Goal: Task Accomplishment & Management: Complete application form

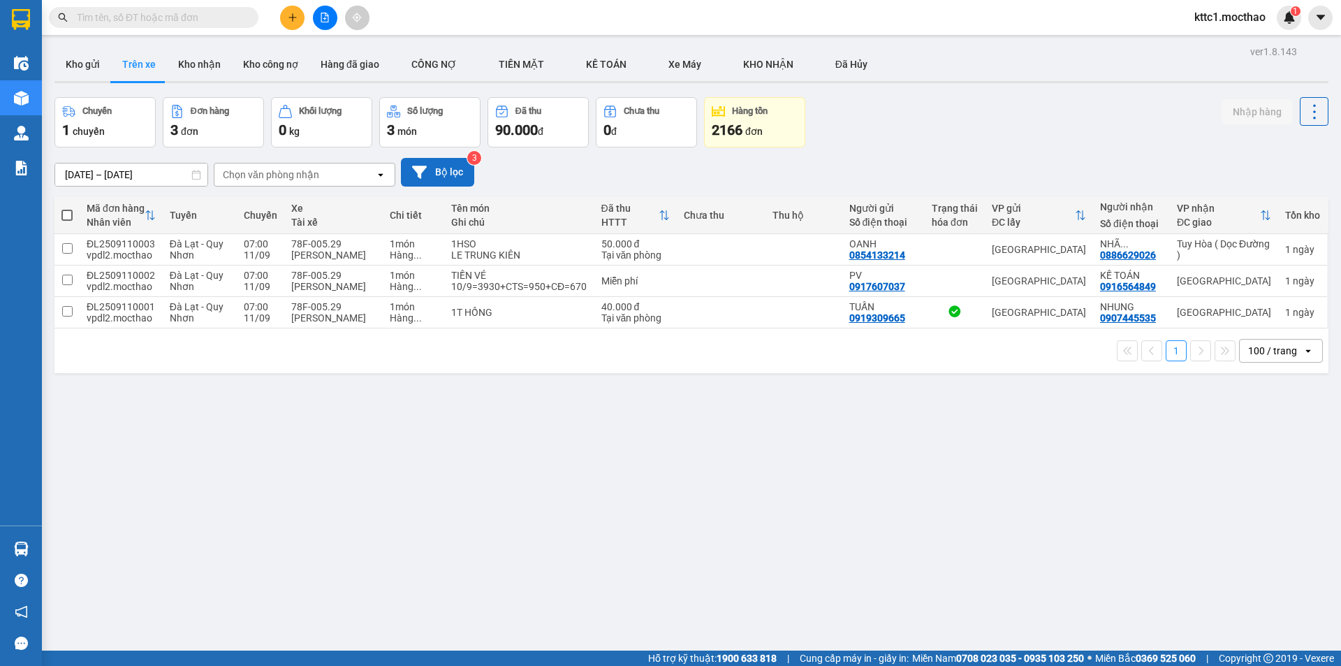
click at [429, 169] on button "Bộ lọc" at bounding box center [437, 172] width 73 height 29
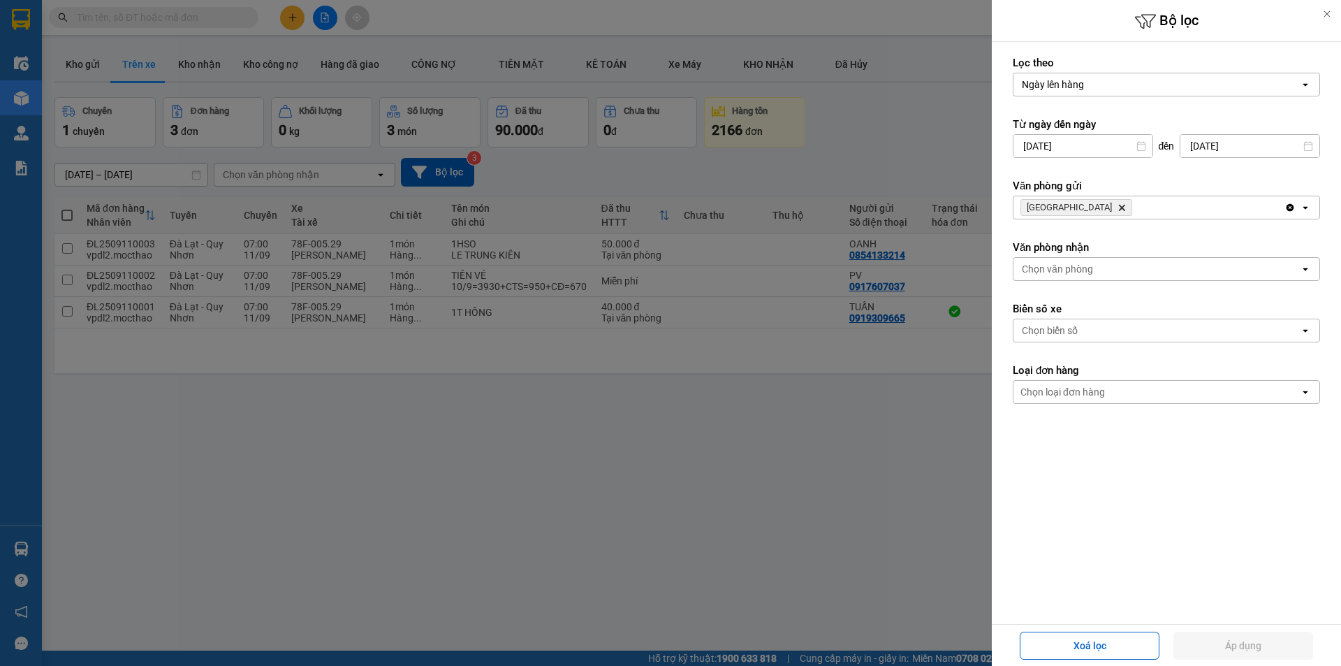
click at [1118, 205] on icon "Delete" at bounding box center [1122, 207] width 8 height 8
click at [1062, 205] on div "Chọn văn phòng" at bounding box center [1057, 207] width 71 height 14
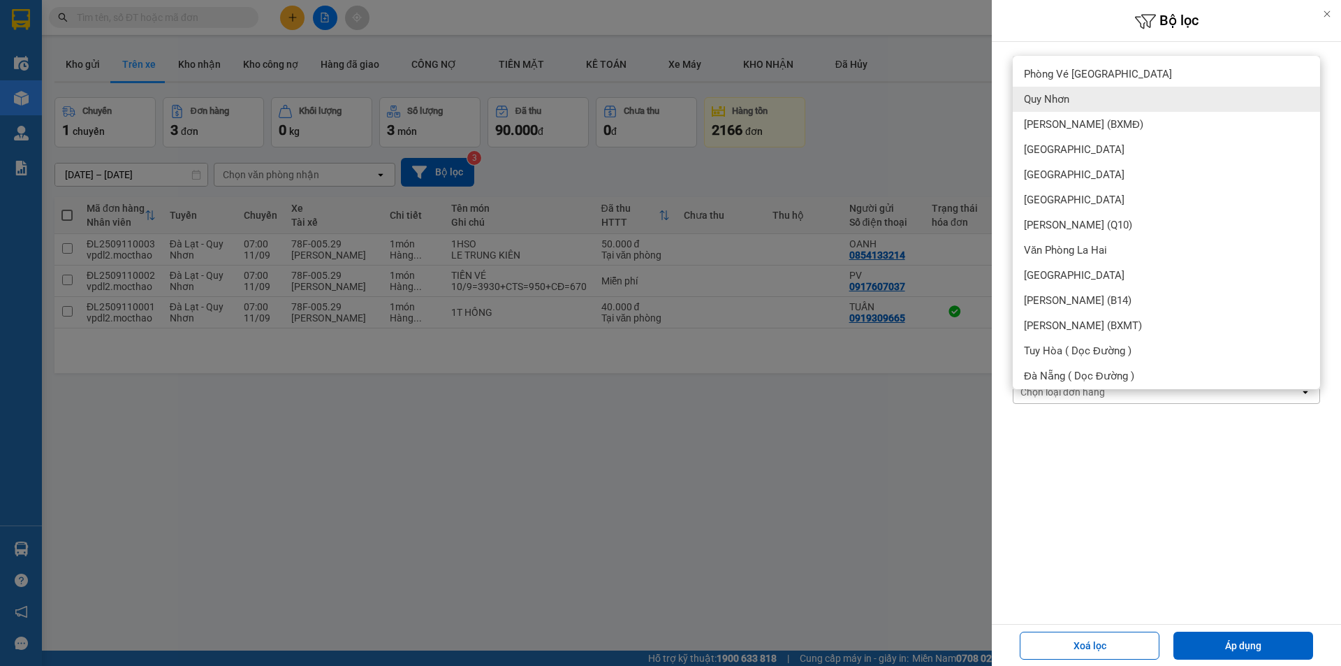
click at [1073, 99] on div "Quy Nhơn" at bounding box center [1166, 99] width 307 height 25
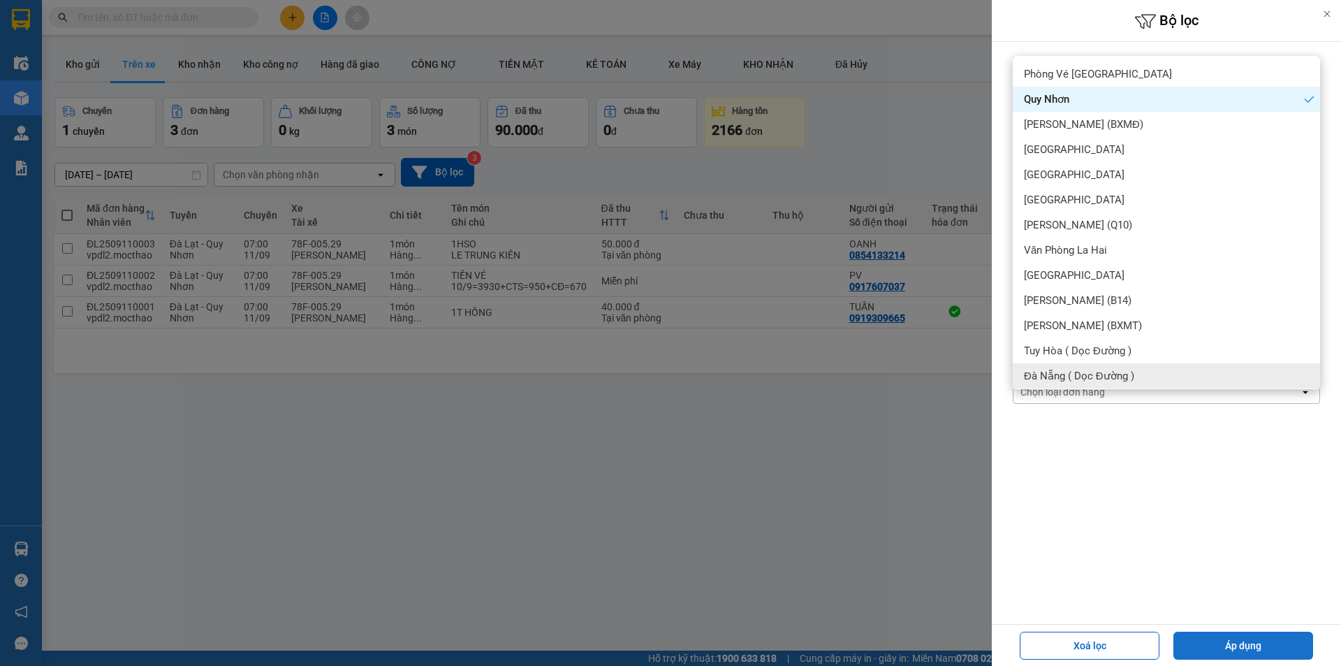
click at [1211, 645] on button "Áp dụng" at bounding box center [1244, 646] width 140 height 28
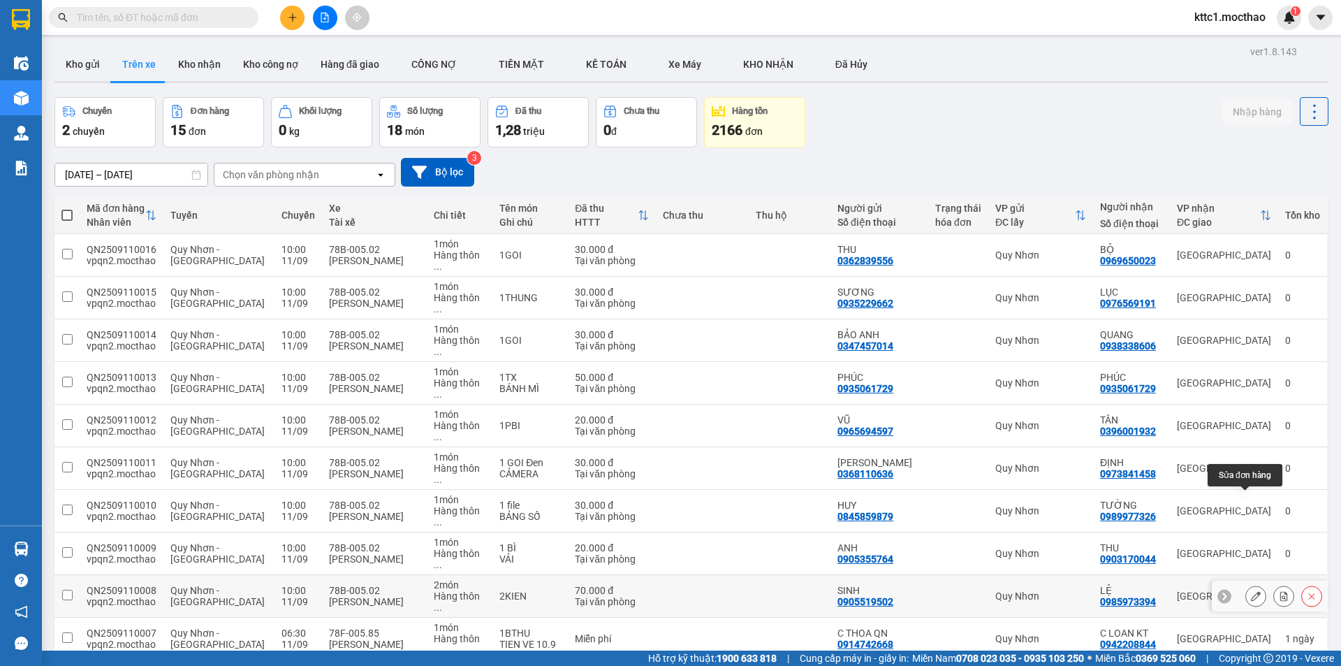
click at [1251, 591] on icon at bounding box center [1256, 596] width 10 height 10
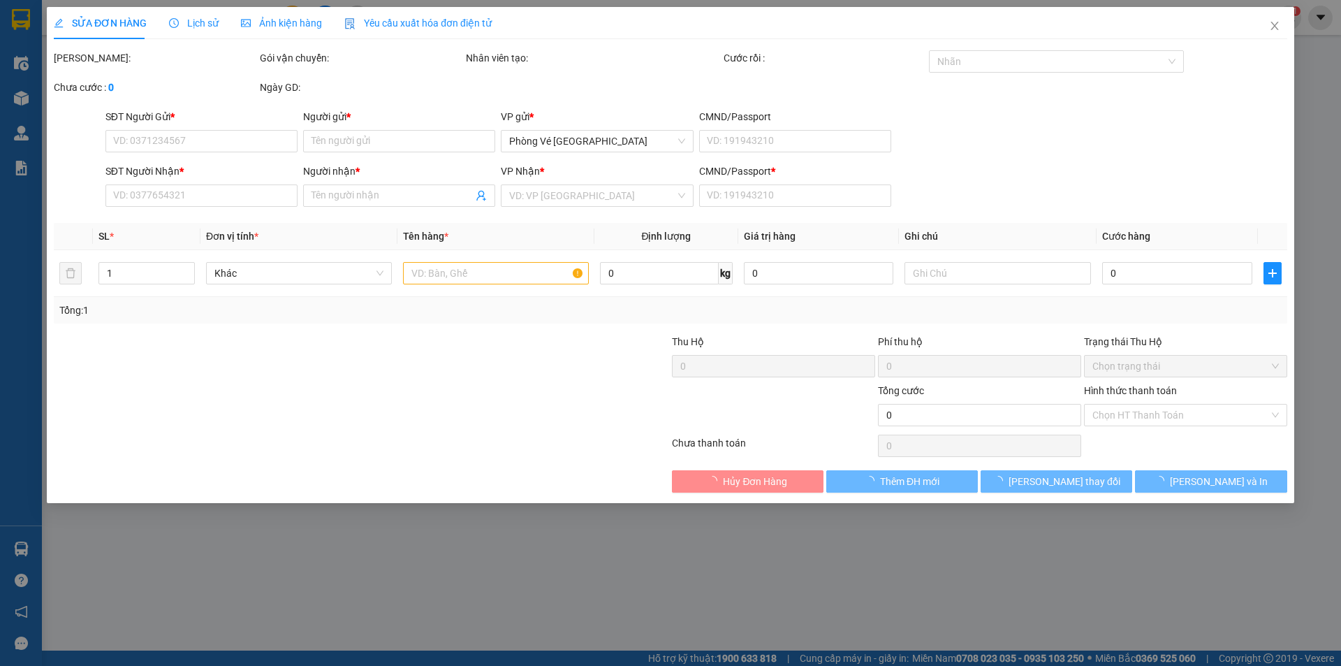
type input "0905519502"
type input "SINH"
type input "0985973394"
type input "LỆ"
type input "D"
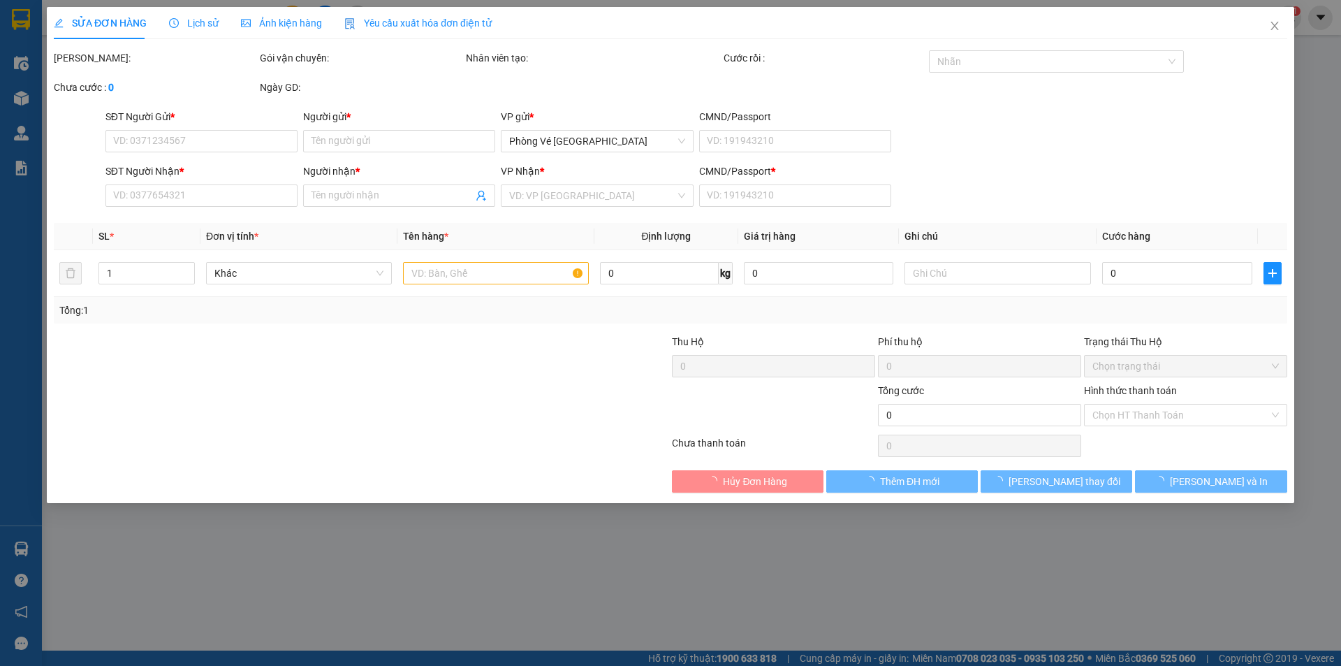
type input "70.000"
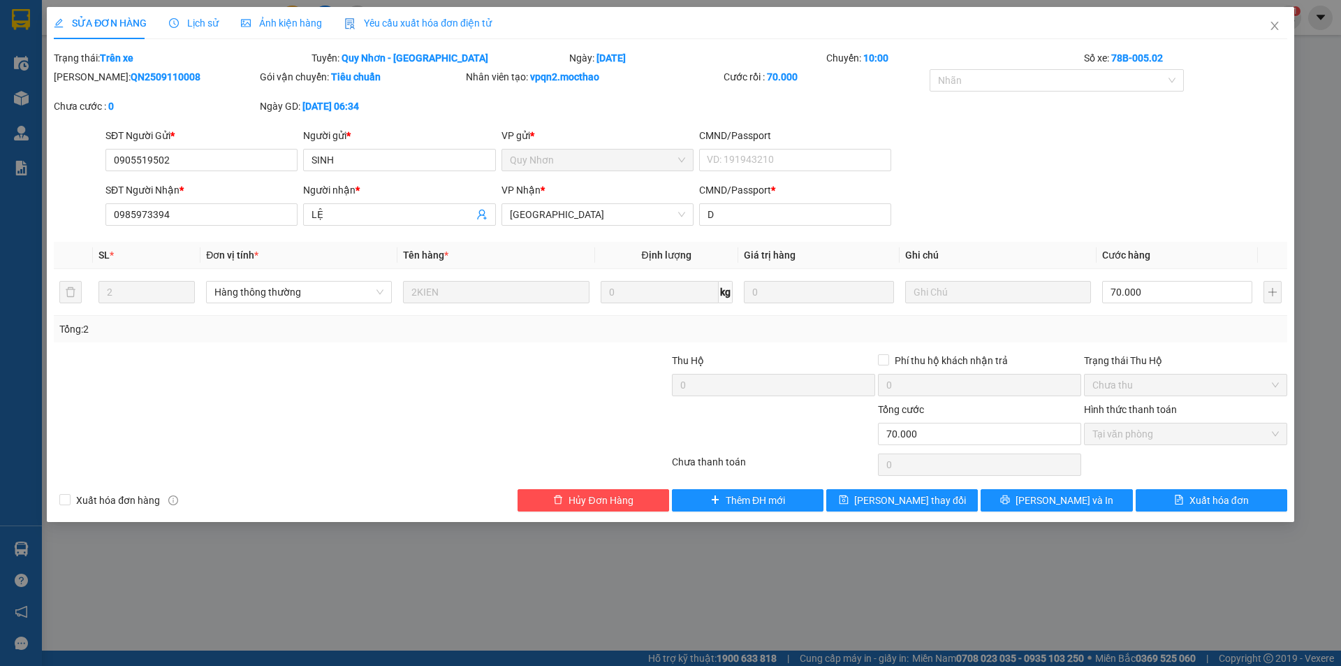
click at [372, 24] on span "Yêu cầu xuất hóa đơn điện tử" at bounding box center [417, 22] width 147 height 11
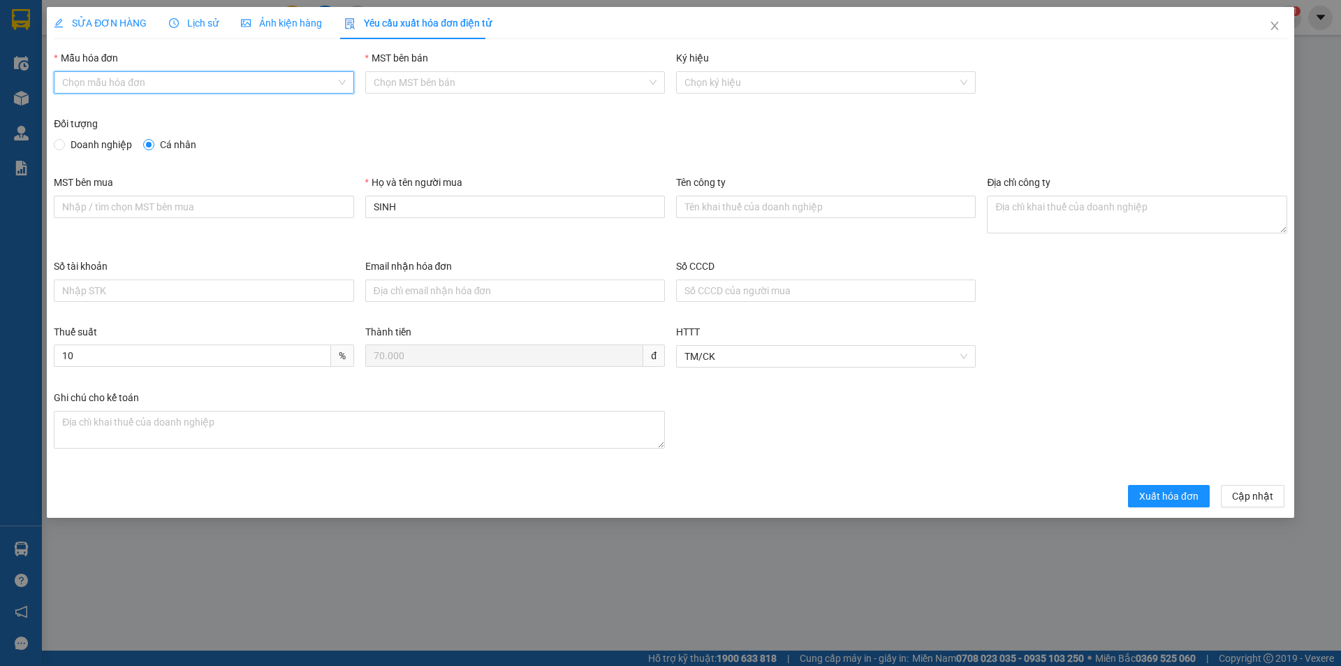
click at [233, 78] on input "Mẫu hóa đơn" at bounding box center [198, 82] width 273 height 21
click at [191, 108] on div "HĐH" at bounding box center [203, 110] width 283 height 15
type input "8"
drag, startPoint x: 380, startPoint y: 224, endPoint x: 363, endPoint y: 224, distance: 17.5
click at [363, 225] on div "Họ và tên người mua SINH" at bounding box center [515, 217] width 311 height 84
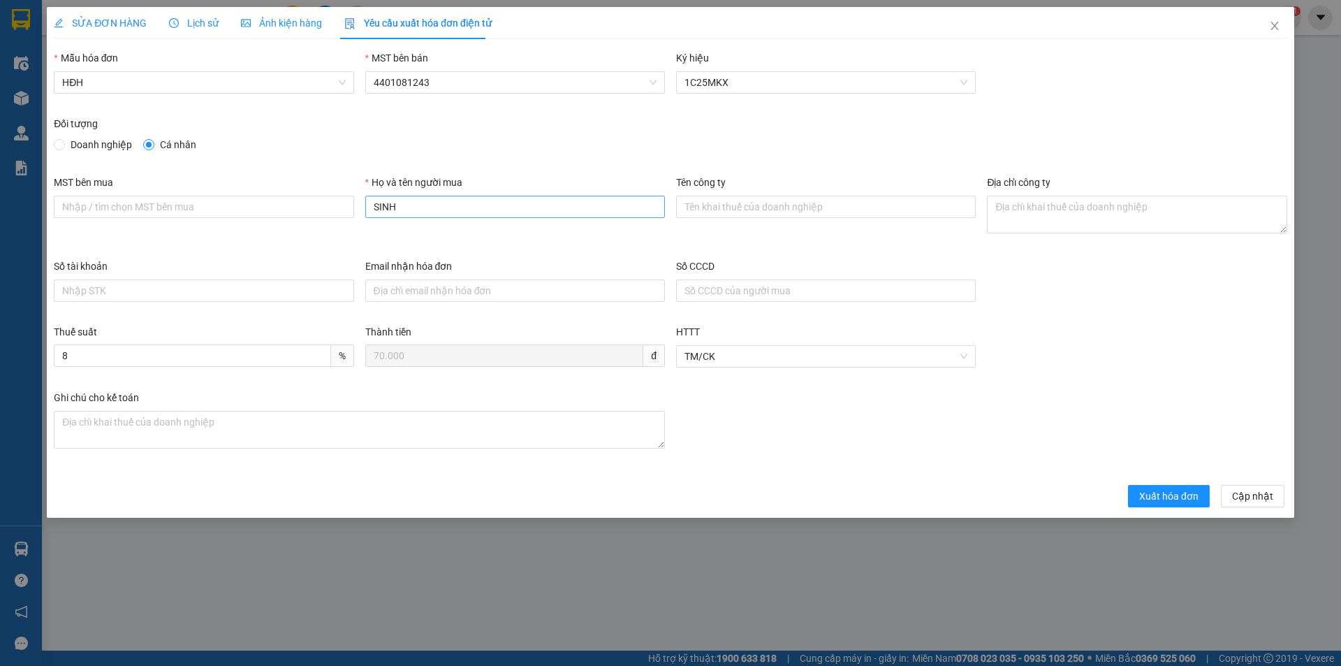
click at [425, 205] on input "SINH" at bounding box center [515, 207] width 300 height 22
type input "S"
type input "Người mua không lấy hóa đơn"
drag, startPoint x: 1176, startPoint y: 491, endPoint x: 1192, endPoint y: 439, distance: 54.8
click at [1177, 490] on span "Xuất hóa đơn" at bounding box center [1168, 495] width 59 height 15
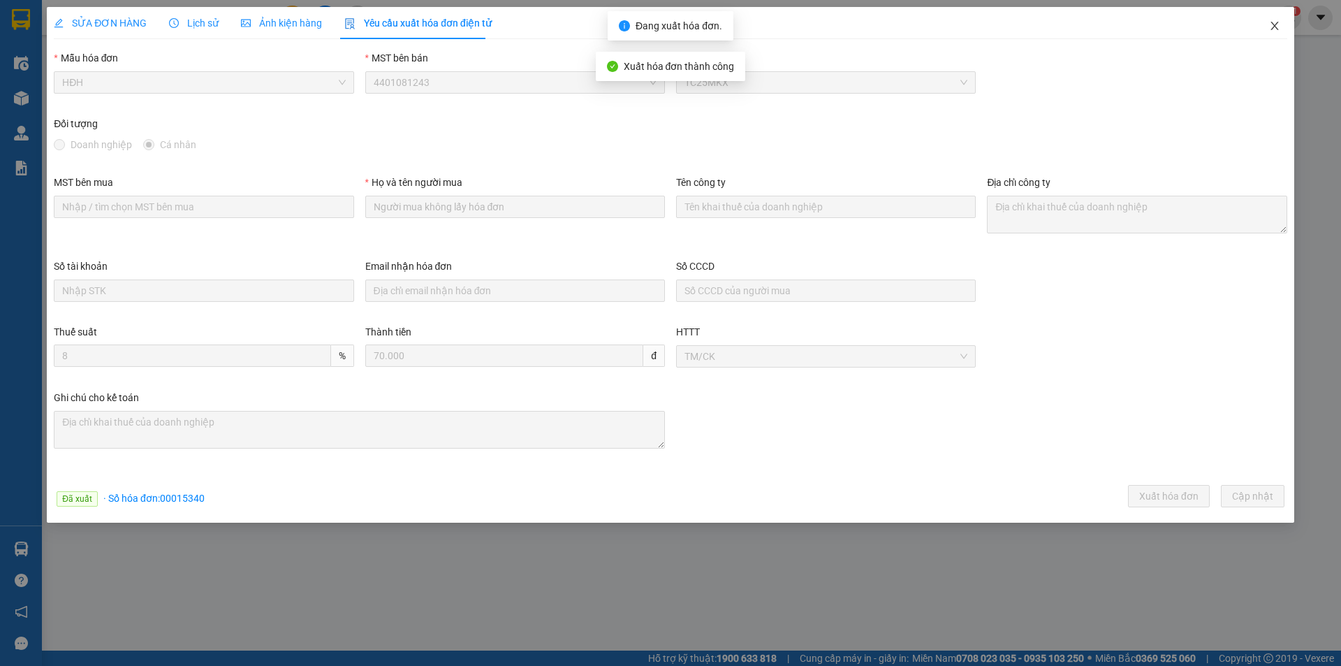
click at [1275, 25] on icon "close" at bounding box center [1274, 25] width 11 height 11
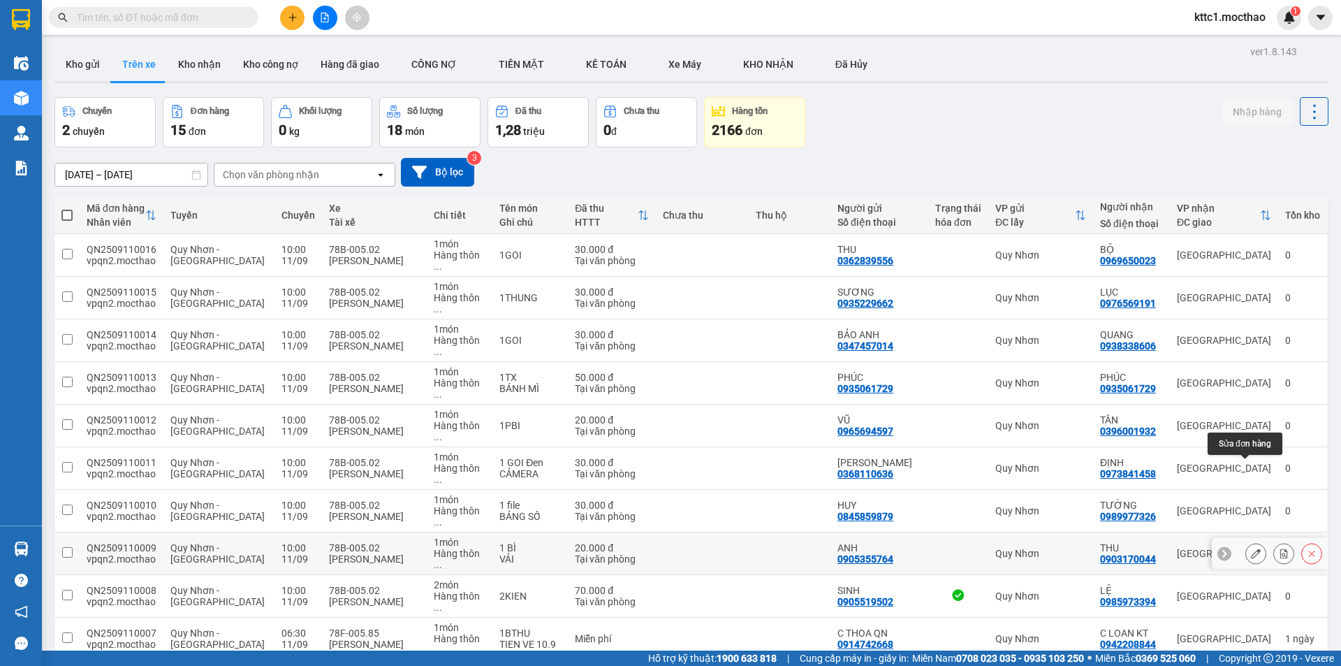
click at [1251, 548] on icon at bounding box center [1256, 553] width 10 height 10
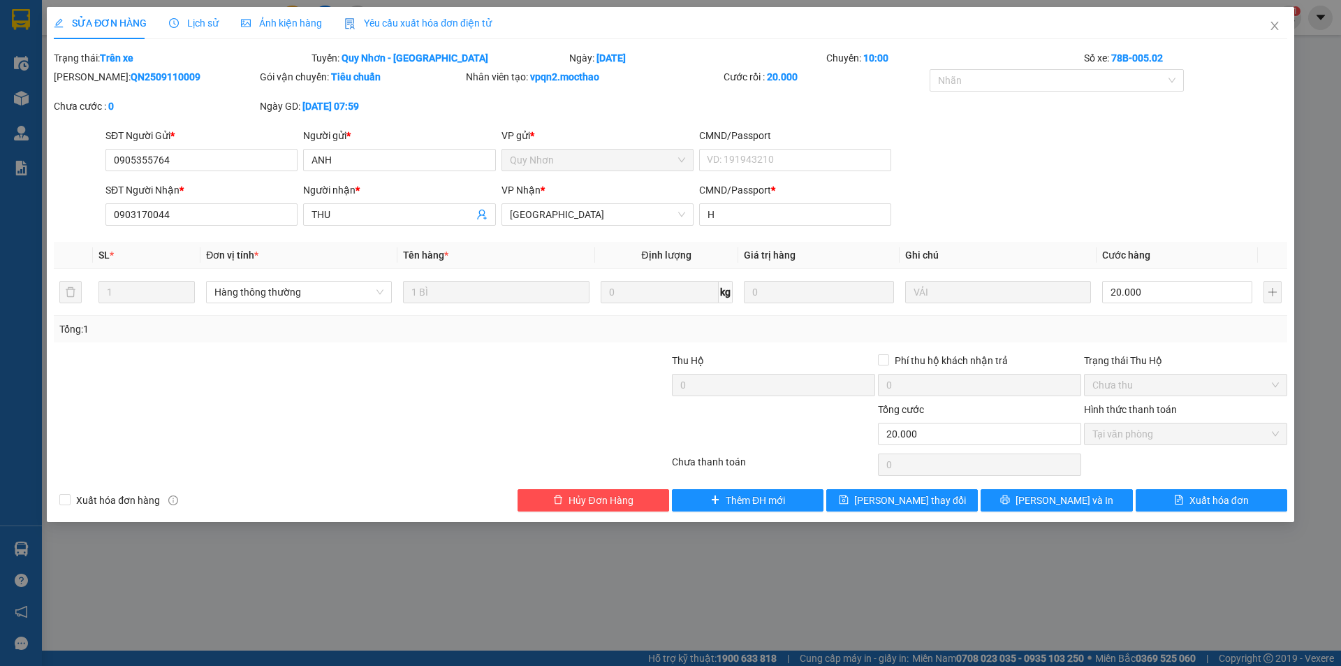
click at [450, 24] on span "Yêu cầu xuất hóa đơn điện tử" at bounding box center [417, 22] width 147 height 11
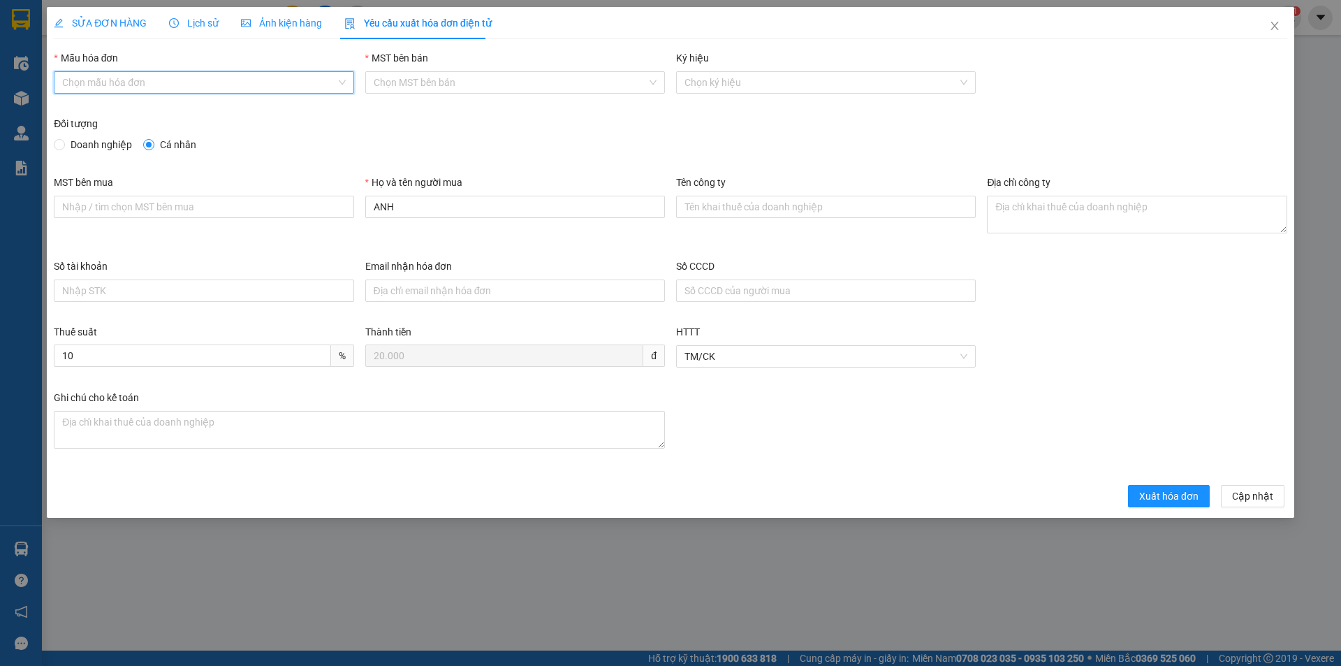
click at [210, 82] on input "Mẫu hóa đơn" at bounding box center [198, 82] width 273 height 21
click at [145, 109] on div "HĐH" at bounding box center [203, 110] width 283 height 15
type input "8"
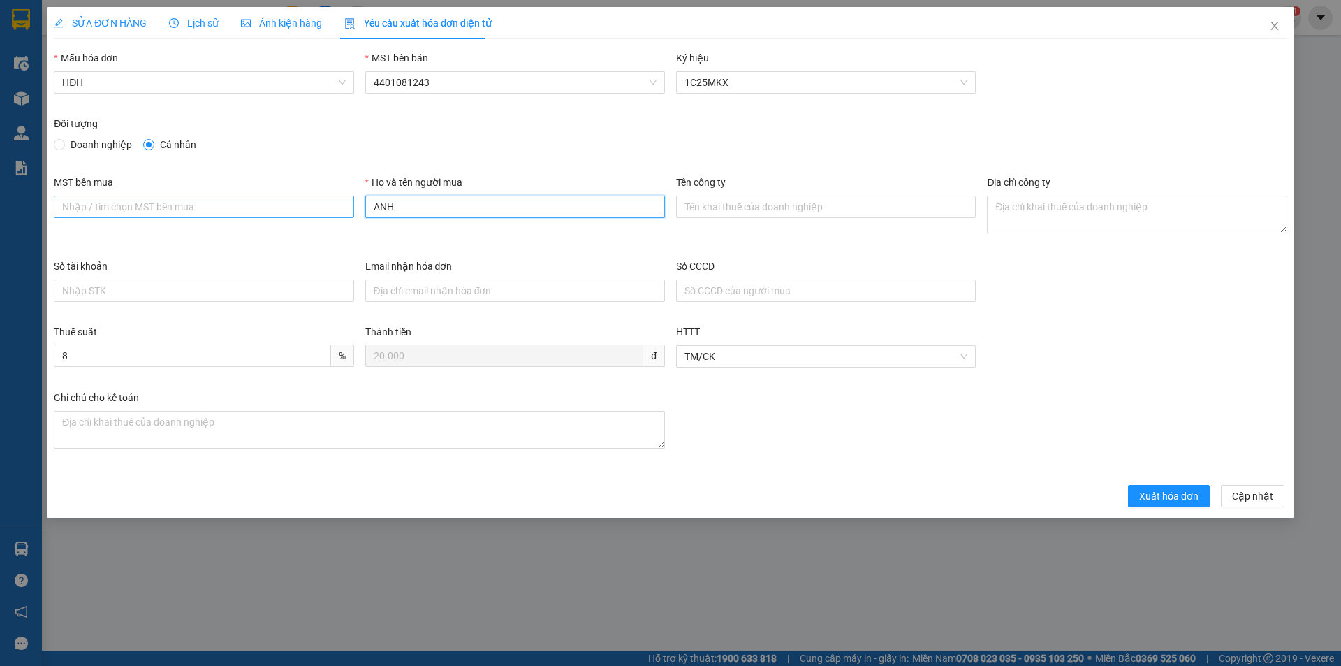
drag, startPoint x: 446, startPoint y: 204, endPoint x: 352, endPoint y: 208, distance: 93.7
click at [352, 208] on div "MST bên mua Họ và tên người mua ANH Tên công ty Địa chỉ công ty" at bounding box center [670, 217] width 1245 height 84
type input "Người mua không lấy hóa đơn"
click at [1168, 493] on span "Xuất hóa đơn" at bounding box center [1168, 495] width 59 height 15
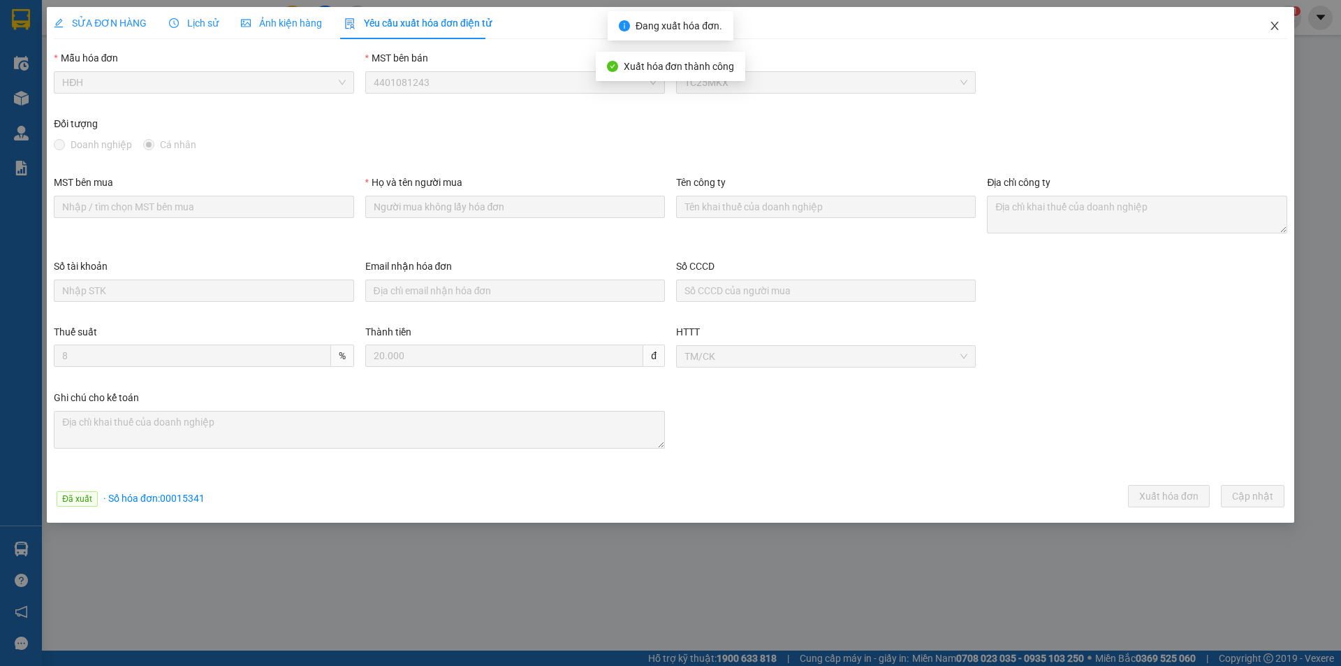
click at [1279, 23] on icon "close" at bounding box center [1274, 25] width 11 height 11
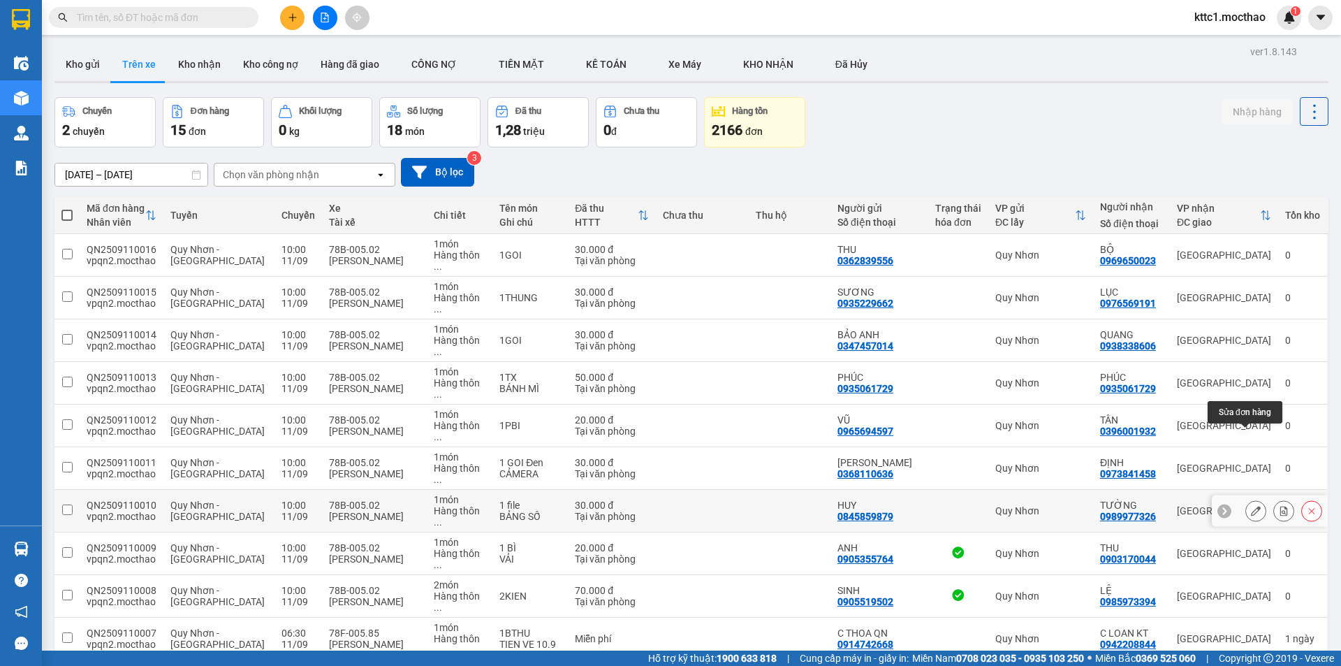
click at [1251, 506] on icon at bounding box center [1256, 511] width 10 height 10
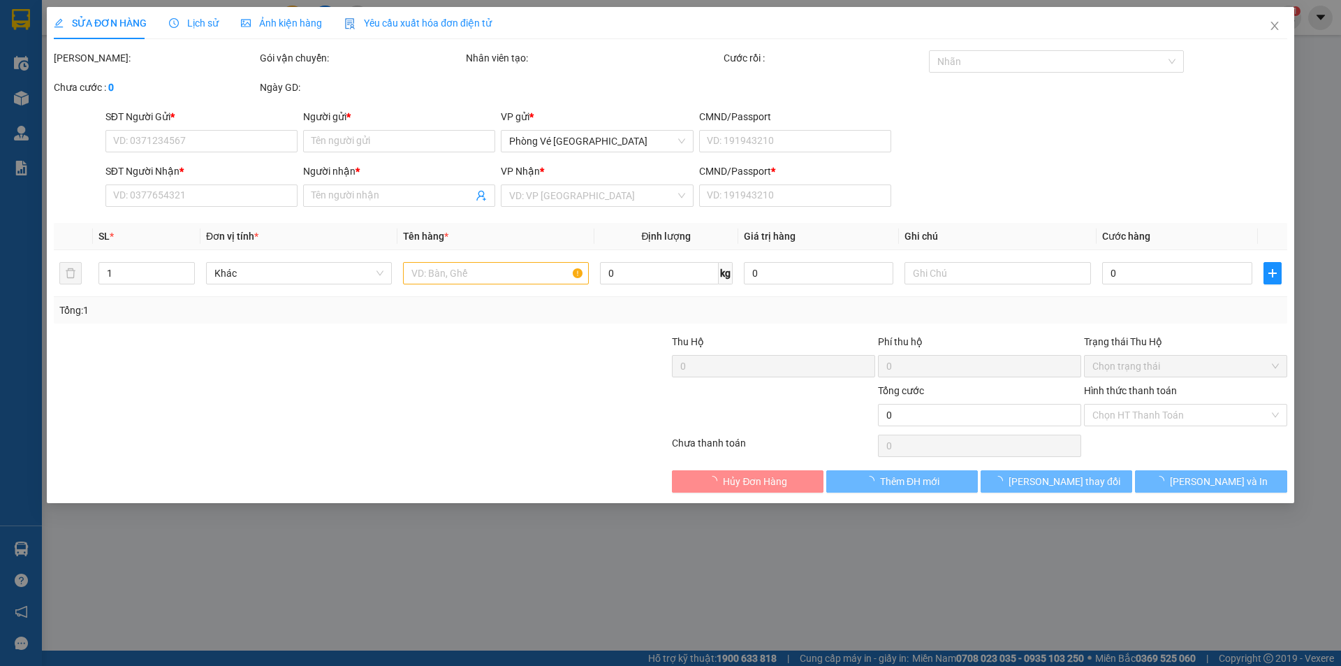
type input "0845859879"
type input "HUY"
type input "0989977326"
type input "TƯỜNG"
type input "J"
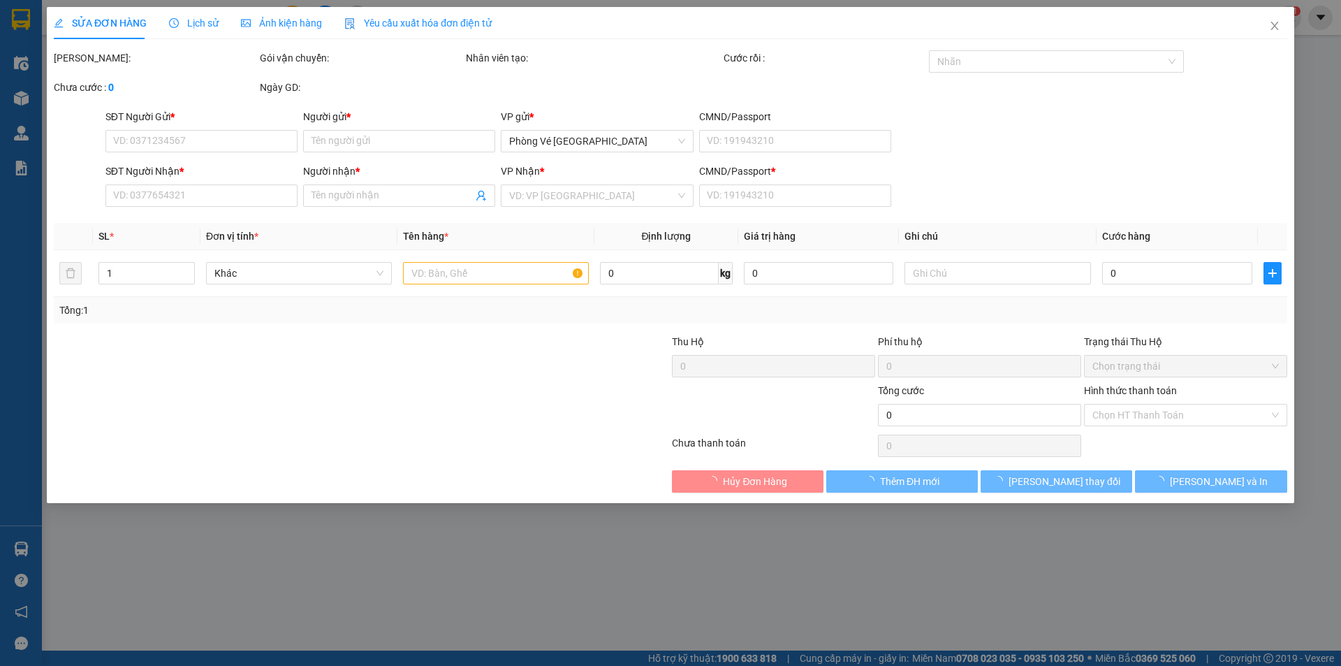
type input "30.000"
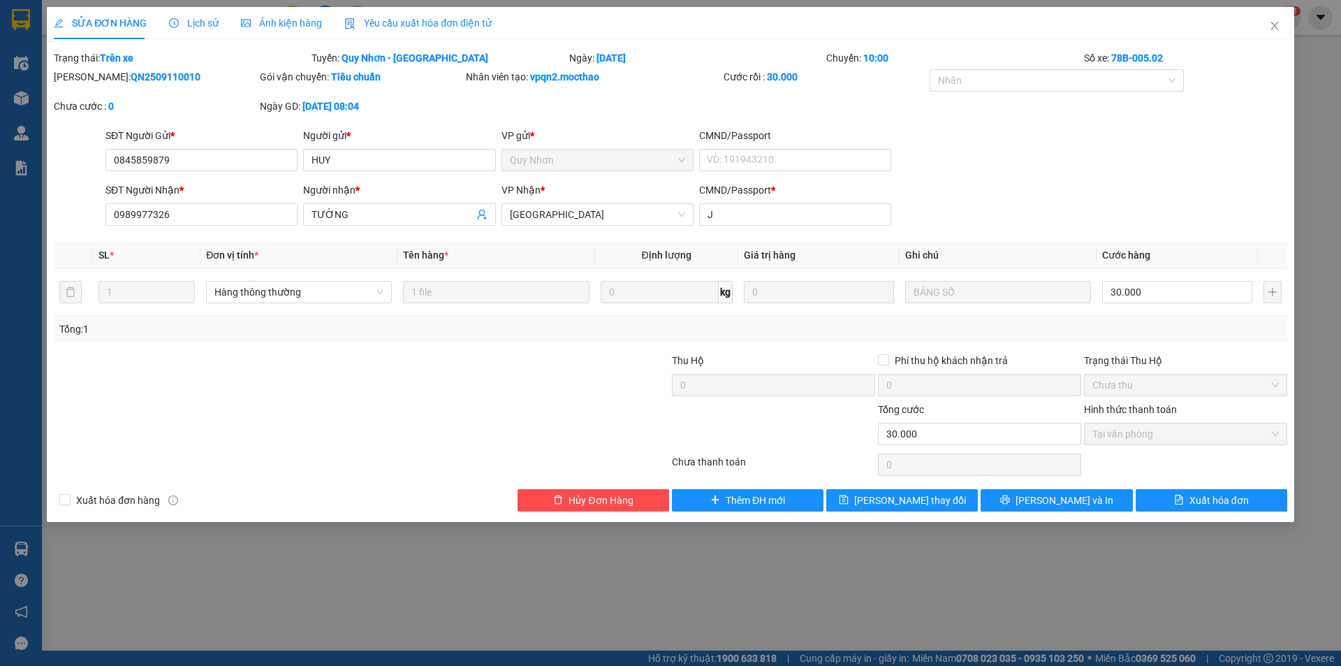
click at [385, 15] on div "Yêu cầu xuất hóa đơn điện tử" at bounding box center [417, 22] width 147 height 15
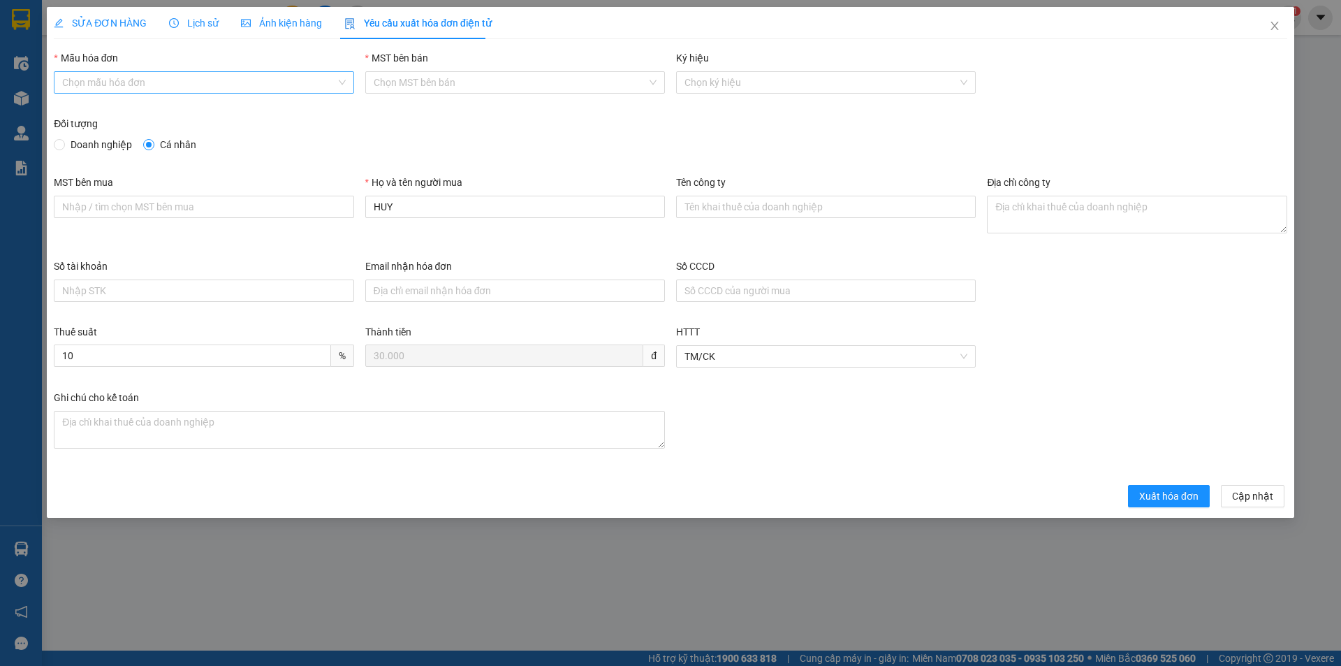
click at [191, 82] on input "Mẫu hóa đơn" at bounding box center [198, 82] width 273 height 21
click at [163, 106] on div "HĐH" at bounding box center [203, 110] width 283 height 15
type input "8"
drag, startPoint x: 433, startPoint y: 202, endPoint x: 339, endPoint y: 224, distance: 96.9
click at [339, 224] on div "MST bên mua Họ và tên người mua HUY Tên công ty Địa chỉ công ty" at bounding box center [670, 217] width 1245 height 84
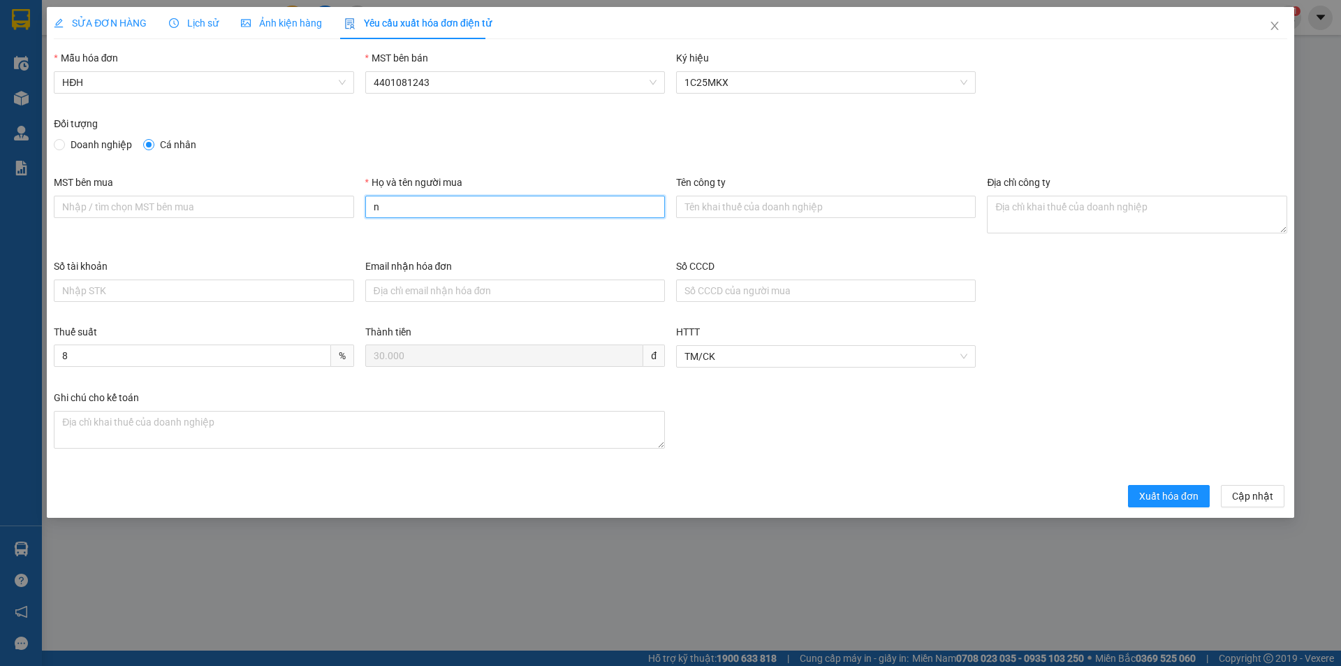
type input "Người mua không lấy hóa đơn"
click at [1169, 495] on span "Xuất hóa đơn" at bounding box center [1168, 495] width 59 height 15
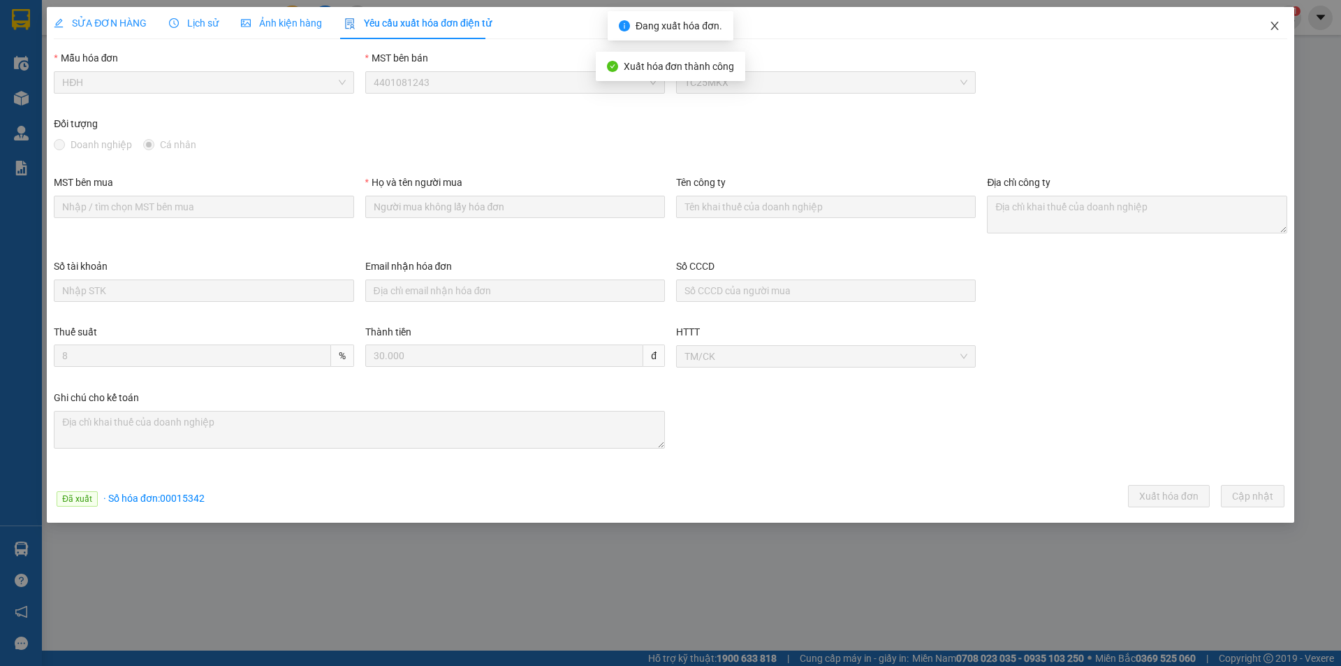
click at [1276, 24] on icon "close" at bounding box center [1275, 26] width 8 height 8
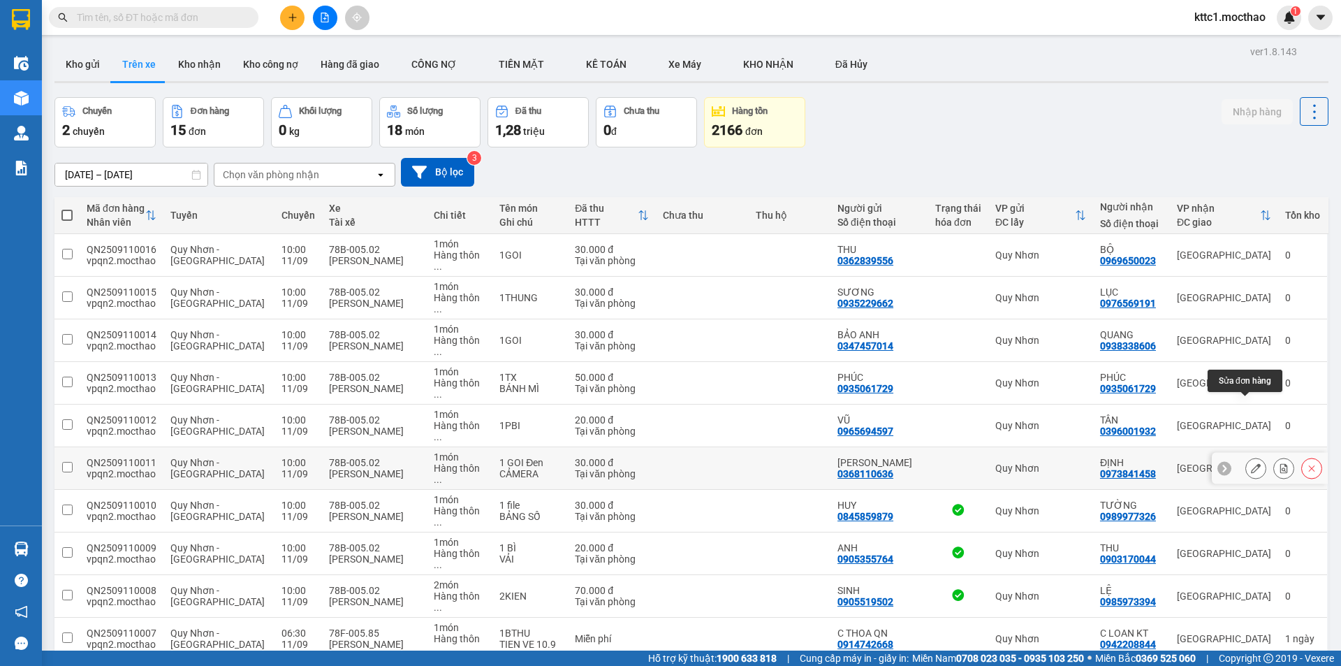
click at [1251, 463] on icon at bounding box center [1256, 468] width 10 height 10
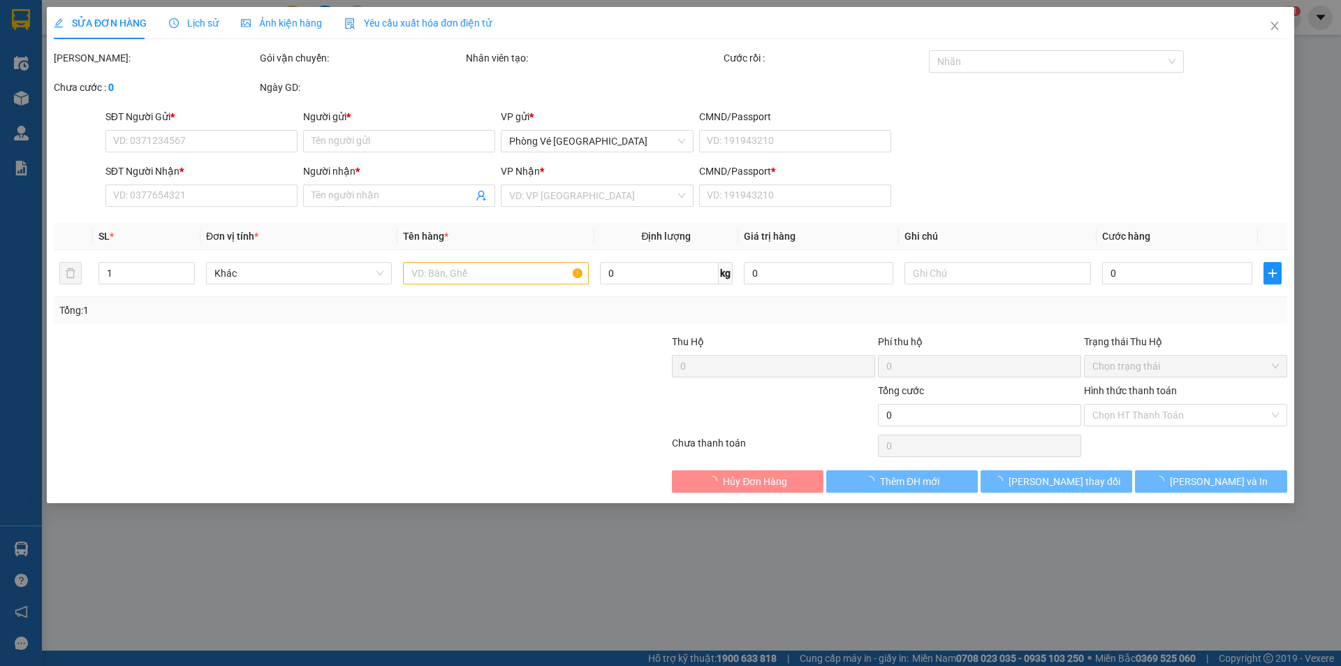
type input "0368110636"
type input "[PERSON_NAME]"
type input "0973841458"
type input "ĐỊNH"
type input "H"
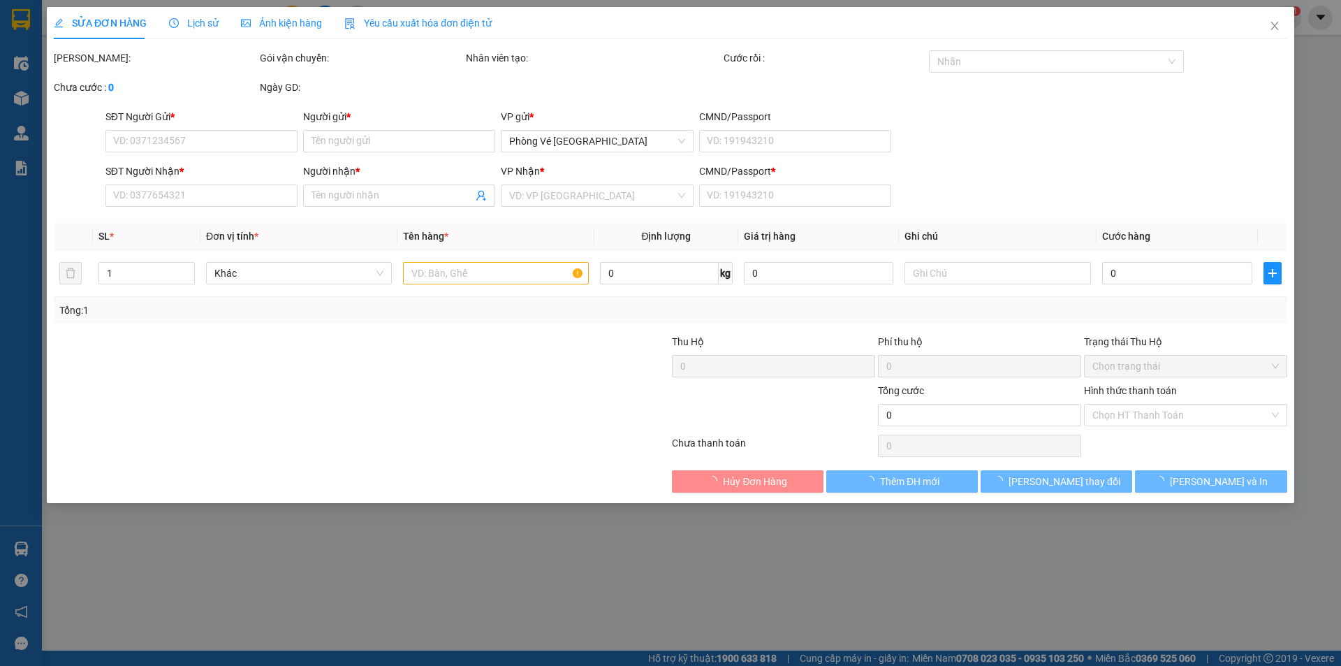
type input "30.000"
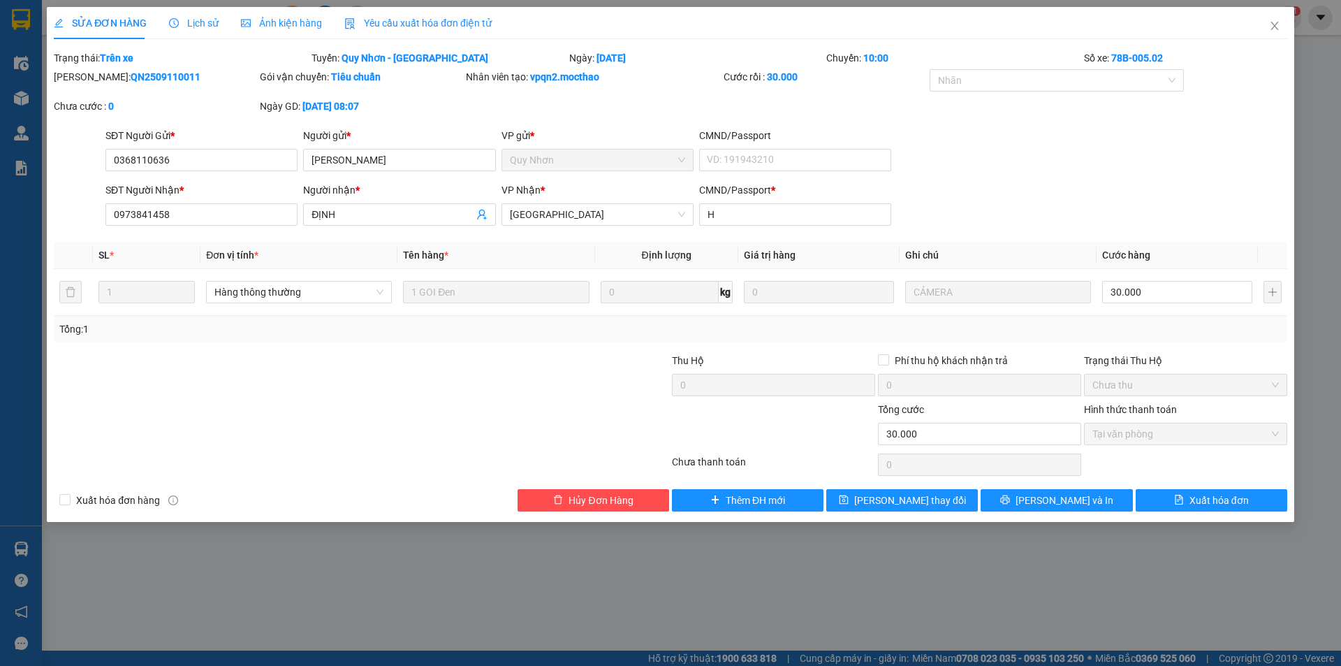
click at [372, 27] on span "Yêu cầu xuất hóa đơn điện tử" at bounding box center [417, 22] width 147 height 11
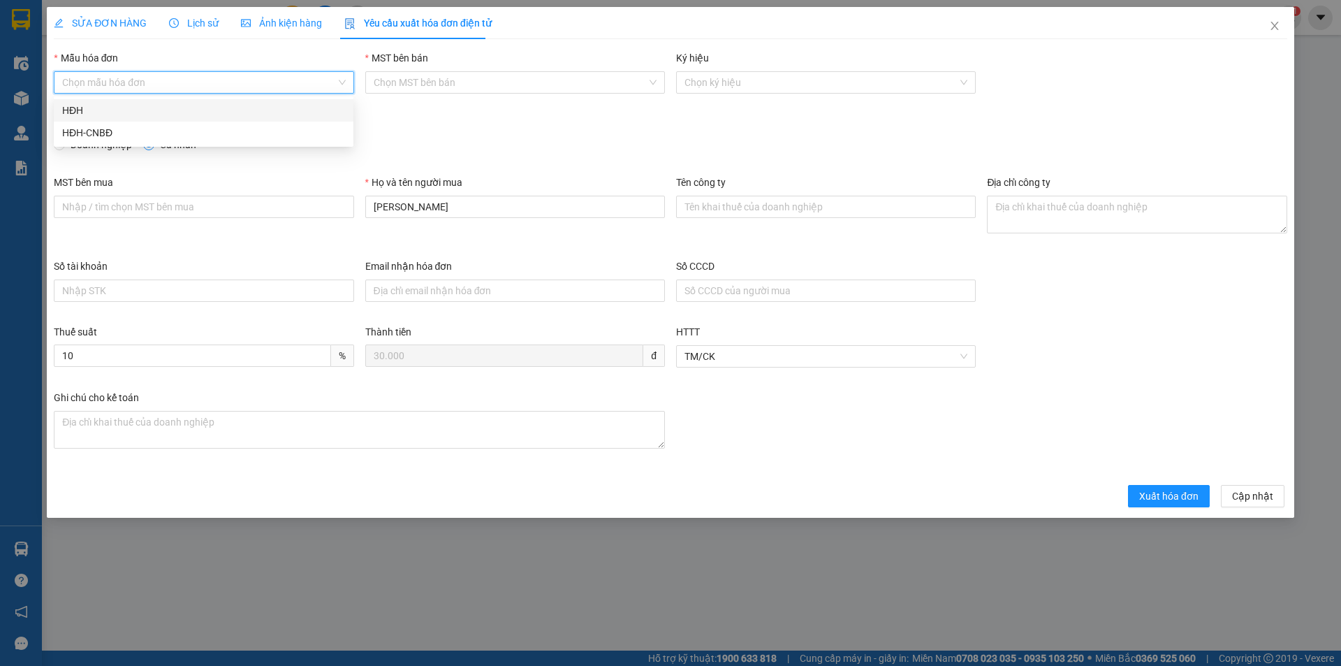
drag, startPoint x: 196, startPoint y: 78, endPoint x: 173, endPoint y: 93, distance: 27.1
click at [196, 79] on input "Mẫu hóa đơn" at bounding box center [198, 82] width 273 height 21
click at [156, 110] on div "HĐH" at bounding box center [203, 110] width 283 height 15
type input "8"
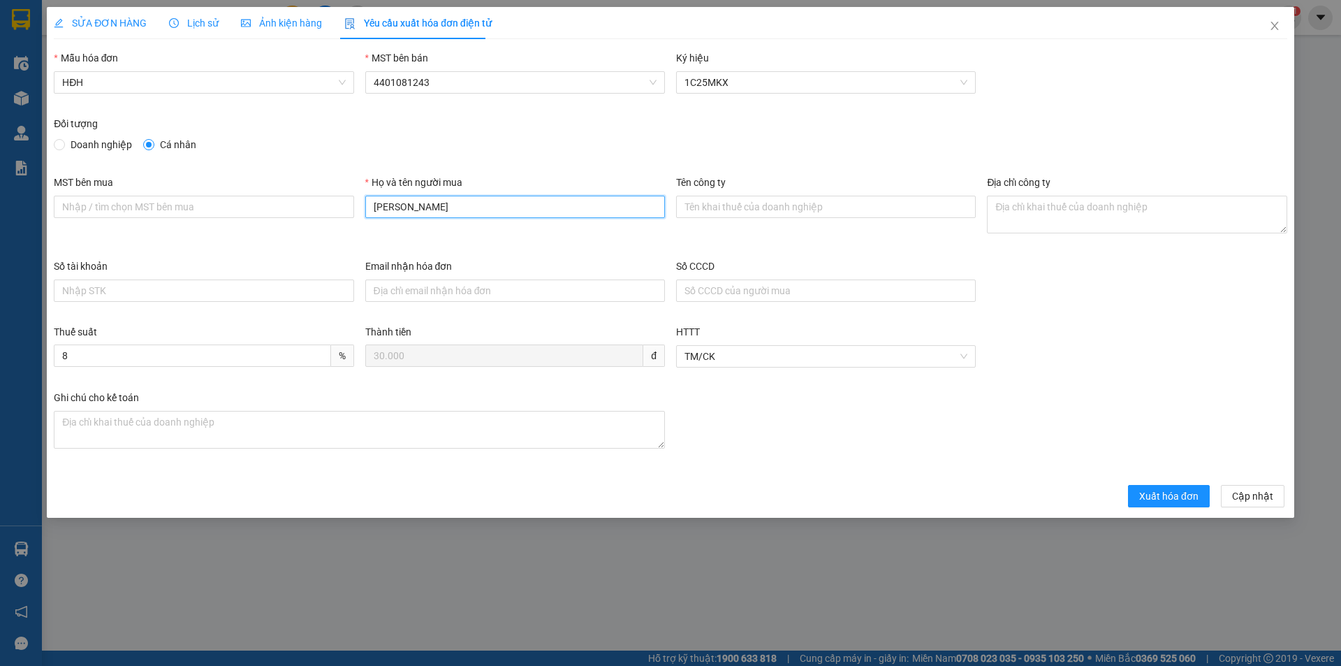
drag, startPoint x: 395, startPoint y: 225, endPoint x: 322, endPoint y: 228, distance: 73.4
click at [323, 228] on div "MST bên mua Họ và tên người mua HUY KHÁNH Tên công ty Địa chỉ công ty" at bounding box center [670, 217] width 1245 height 84
type input "Người mua không lấy hóa đơn"
click at [1179, 501] on span "Xuất hóa đơn" at bounding box center [1168, 495] width 59 height 15
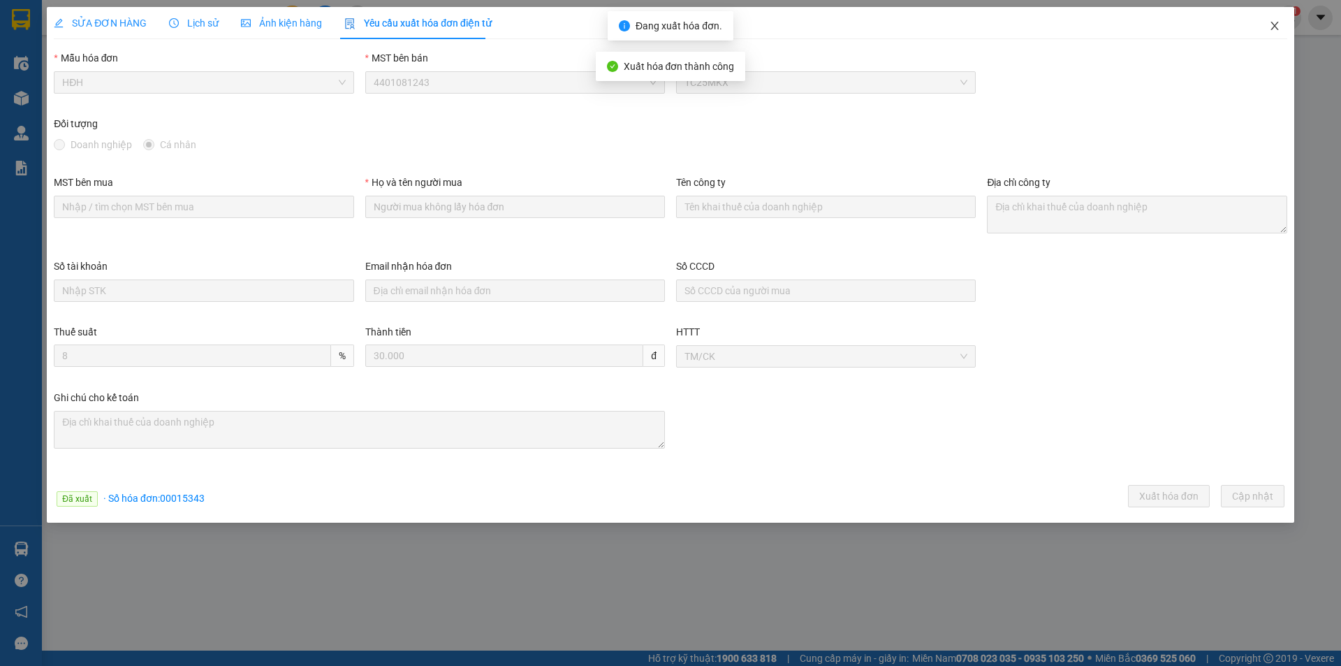
click at [1278, 25] on icon "close" at bounding box center [1274, 25] width 11 height 11
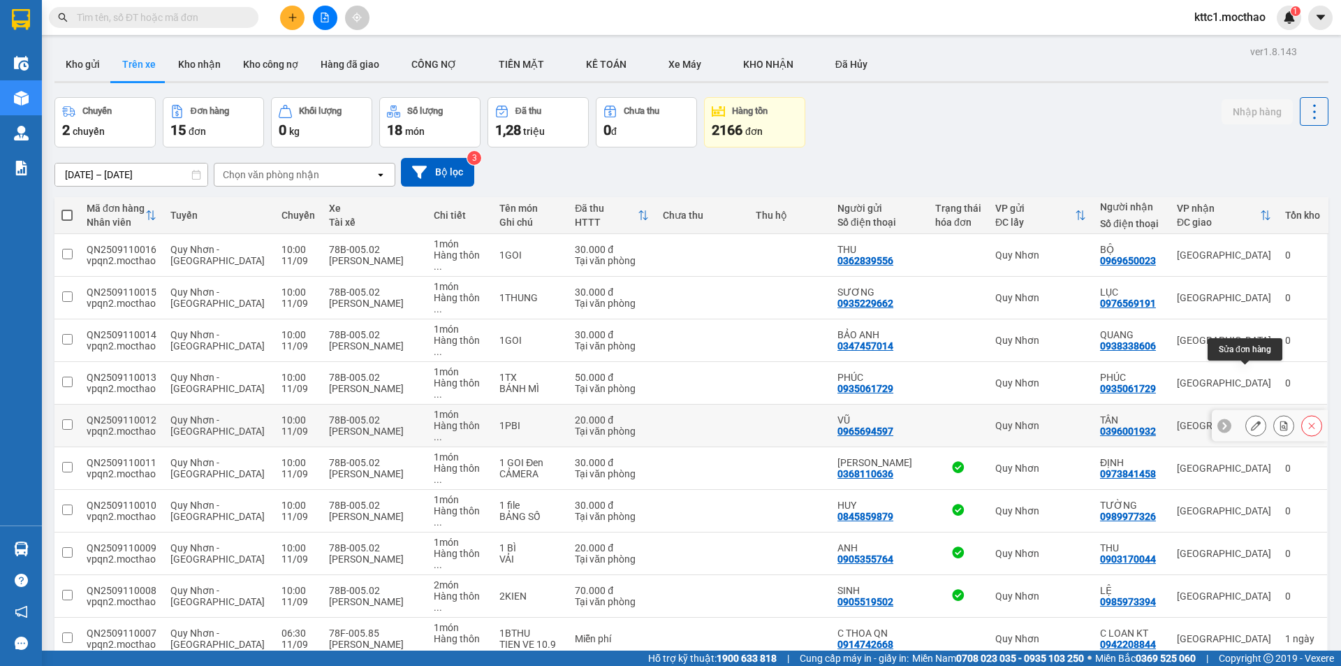
click at [1251, 421] on icon at bounding box center [1256, 426] width 10 height 10
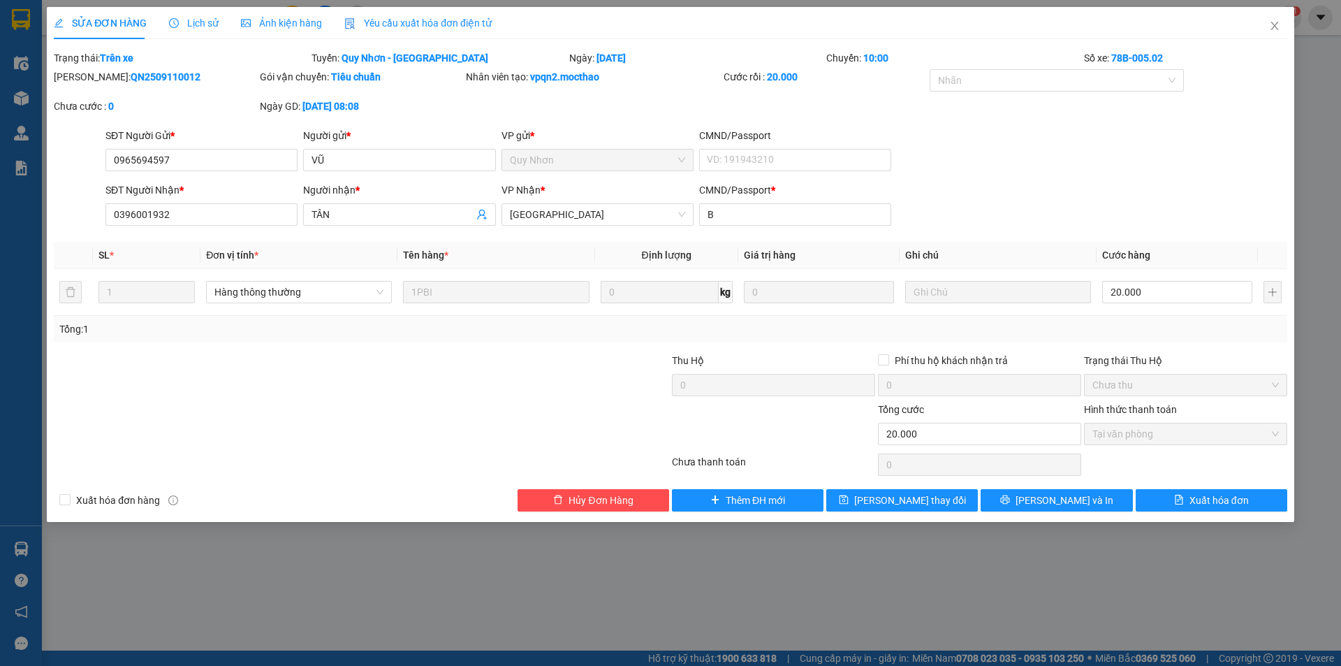
click at [404, 24] on span "Yêu cầu xuất hóa đơn điện tử" at bounding box center [417, 22] width 147 height 11
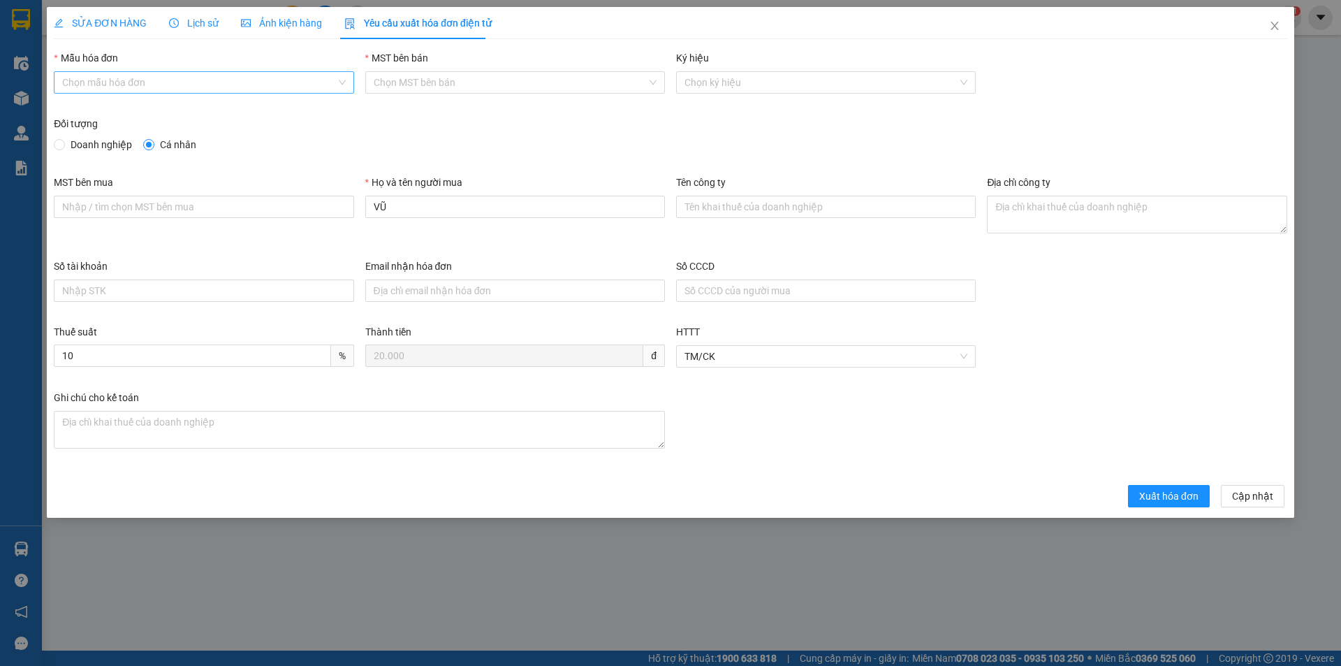
click at [152, 87] on input "Mẫu hóa đơn" at bounding box center [198, 82] width 273 height 21
click at [128, 112] on div "HĐH" at bounding box center [203, 110] width 283 height 15
type input "8"
drag, startPoint x: 377, startPoint y: 205, endPoint x: 368, endPoint y: 205, distance: 9.1
click at [368, 205] on div "Họ và tên người mua VŨ" at bounding box center [515, 199] width 300 height 49
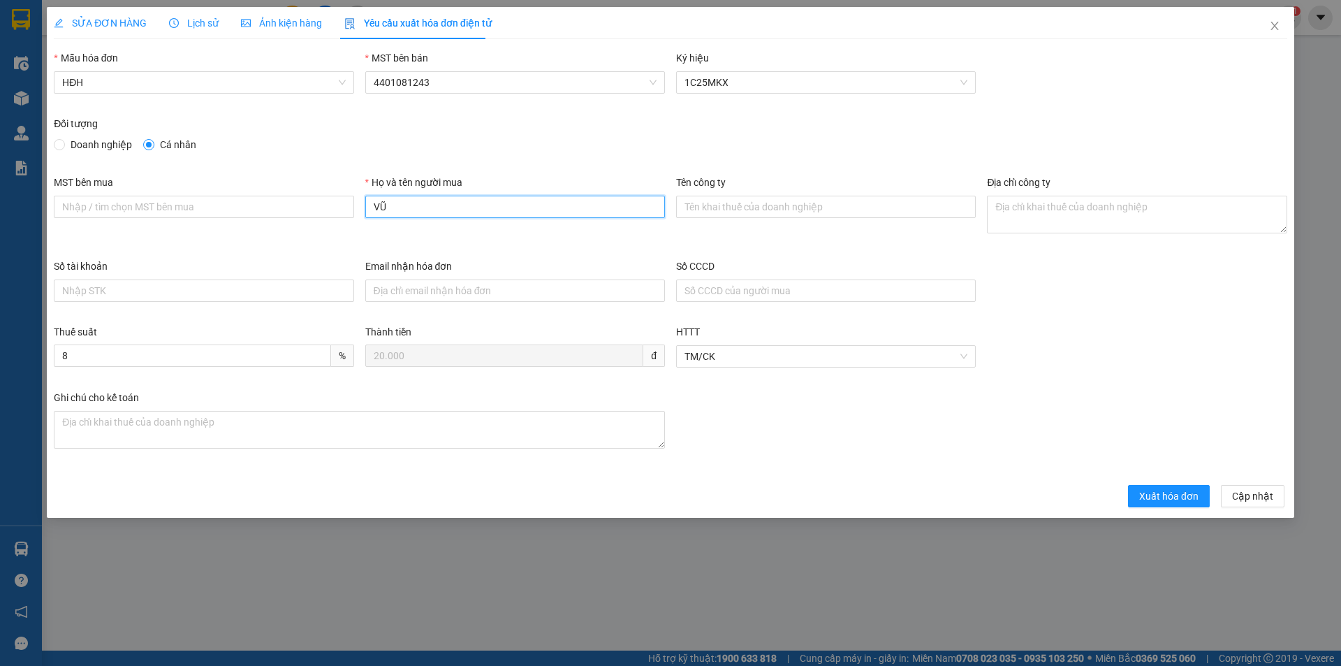
drag, startPoint x: 391, startPoint y: 205, endPoint x: 359, endPoint y: 206, distance: 31.4
click at [360, 206] on div "Họ và tên người mua VŨ" at bounding box center [515, 217] width 311 height 84
type input "Người mua không lấy hóa đơn"
click at [1139, 489] on button "Xuất hóa đơn" at bounding box center [1169, 496] width 82 height 22
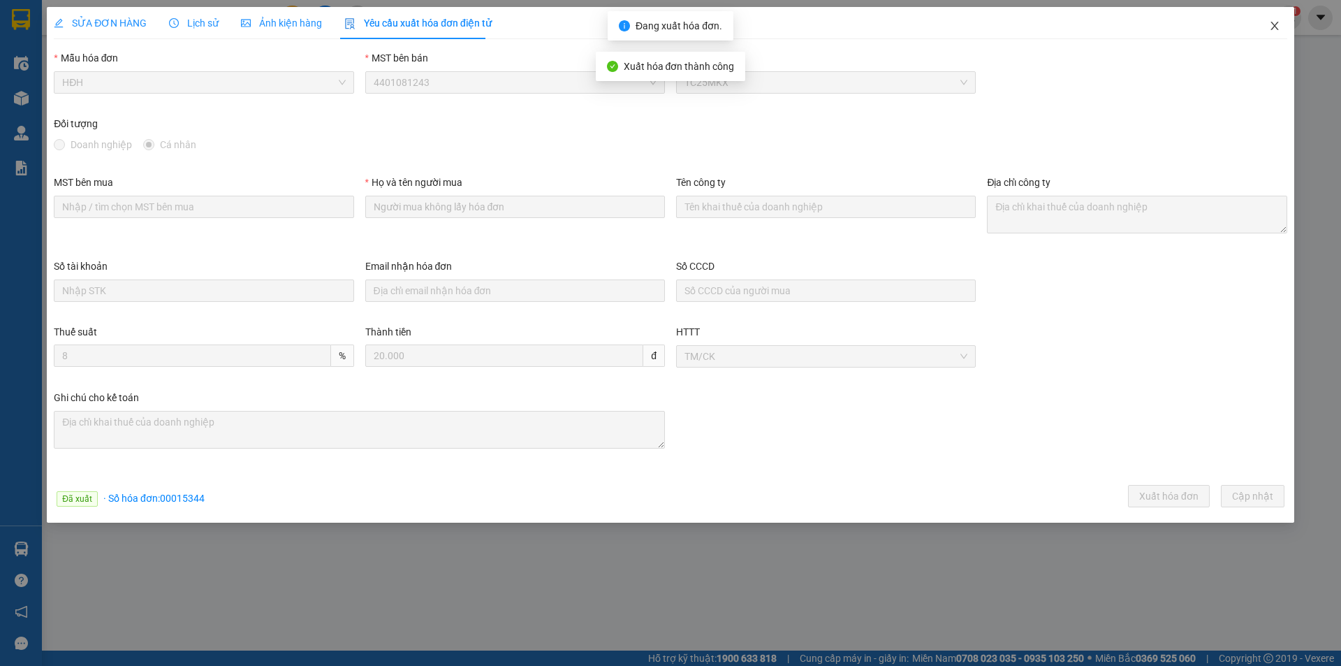
click at [1279, 26] on icon "close" at bounding box center [1274, 25] width 11 height 11
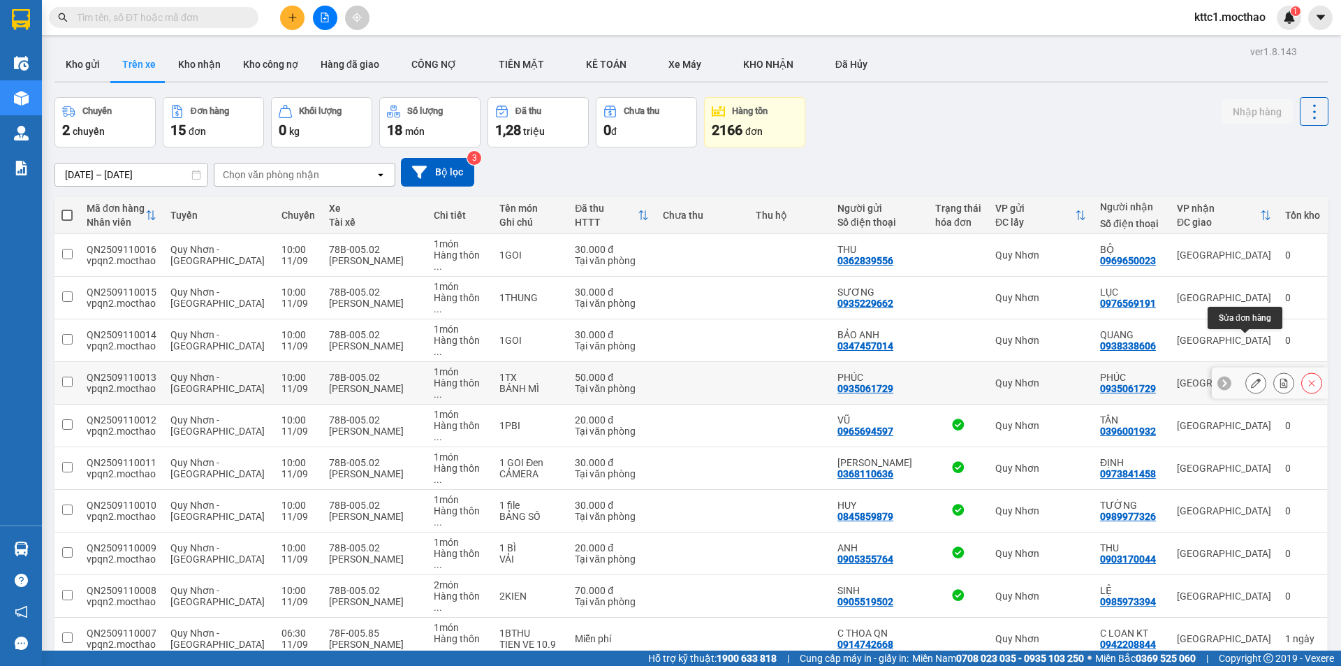
click at [1251, 378] on icon at bounding box center [1256, 383] width 10 height 10
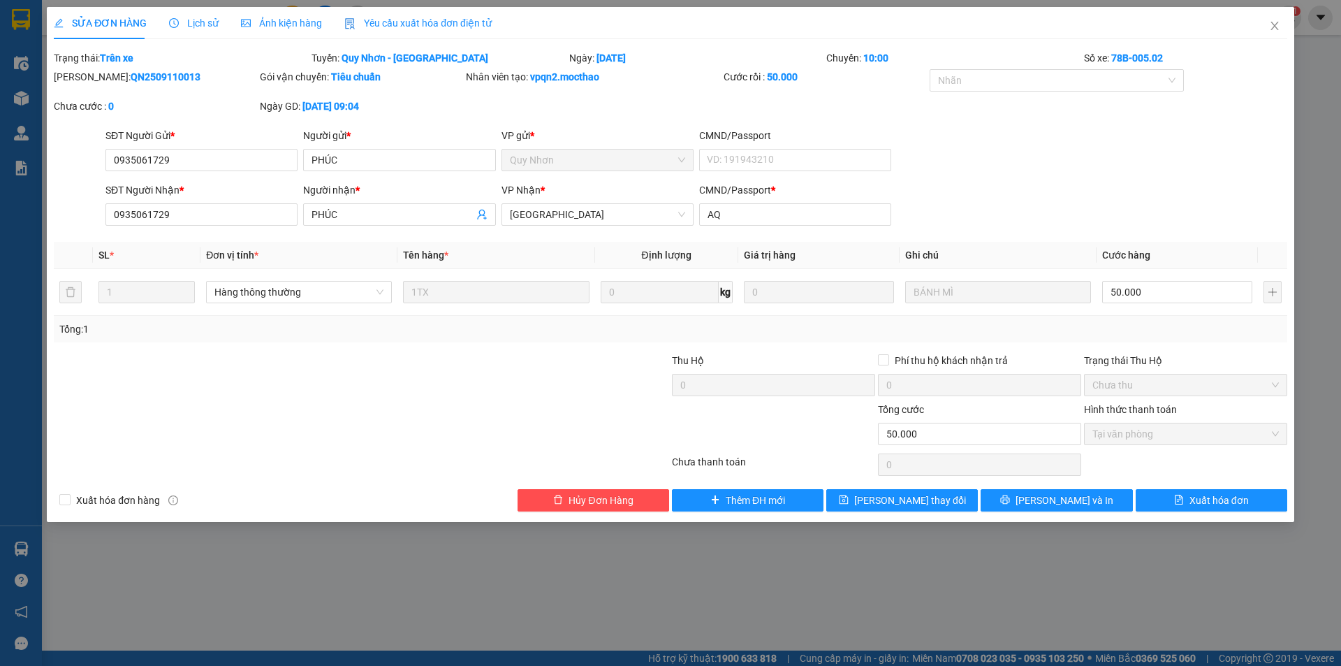
click at [382, 22] on span "Yêu cầu xuất hóa đơn điện tử" at bounding box center [417, 22] width 147 height 11
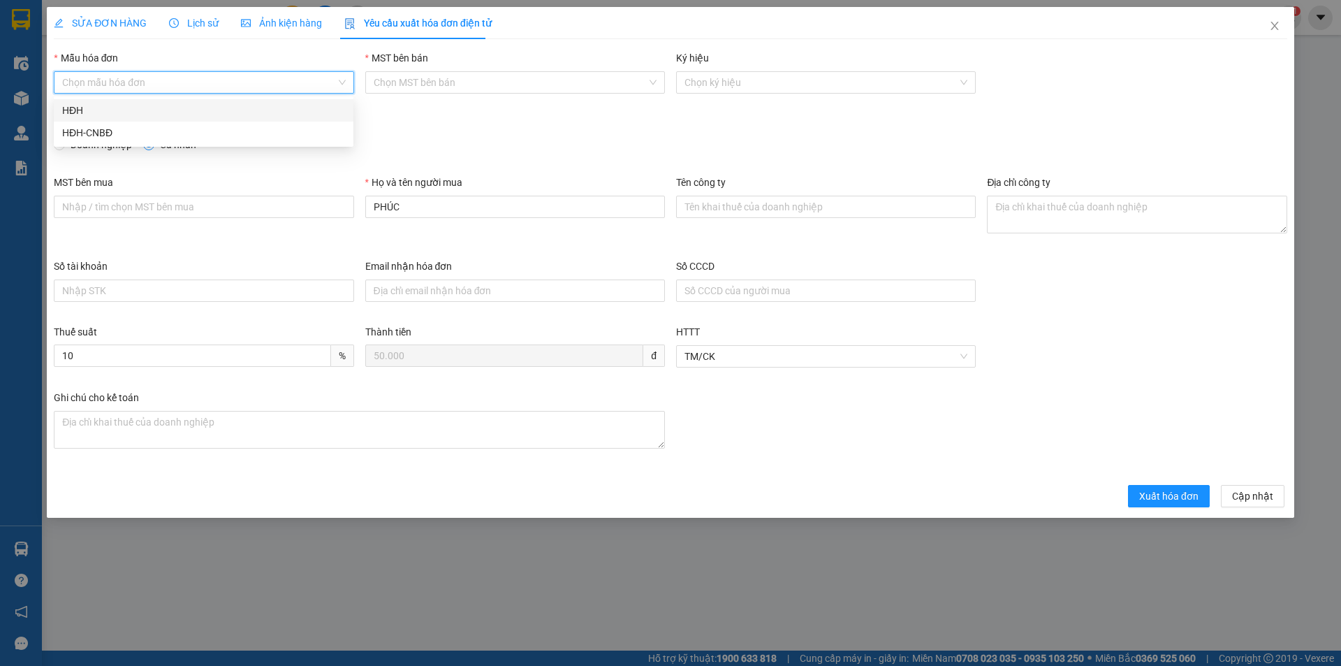
click at [166, 76] on input "Mẫu hóa đơn" at bounding box center [198, 82] width 273 height 21
click at [143, 103] on div "HĐH" at bounding box center [203, 110] width 283 height 15
type input "8"
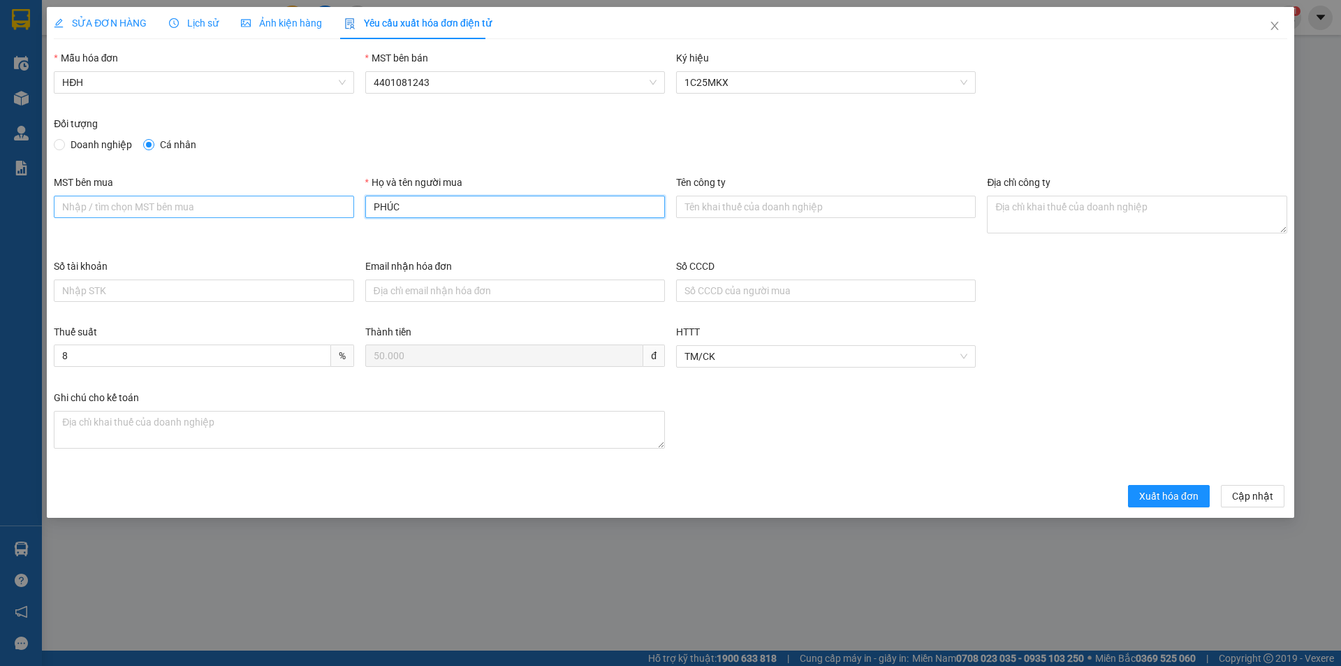
drag, startPoint x: 393, startPoint y: 205, endPoint x: 334, endPoint y: 197, distance: 59.3
click at [351, 205] on div "MST bên mua Họ và tên người mua PHÚC Tên công ty Địa chỉ công ty" at bounding box center [670, 217] width 1245 height 84
drag, startPoint x: 384, startPoint y: 207, endPoint x: 374, endPoint y: 207, distance: 10.5
click at [374, 207] on input "PHÚC" at bounding box center [515, 207] width 300 height 22
type input "Người mua không lấy hóa đơn"
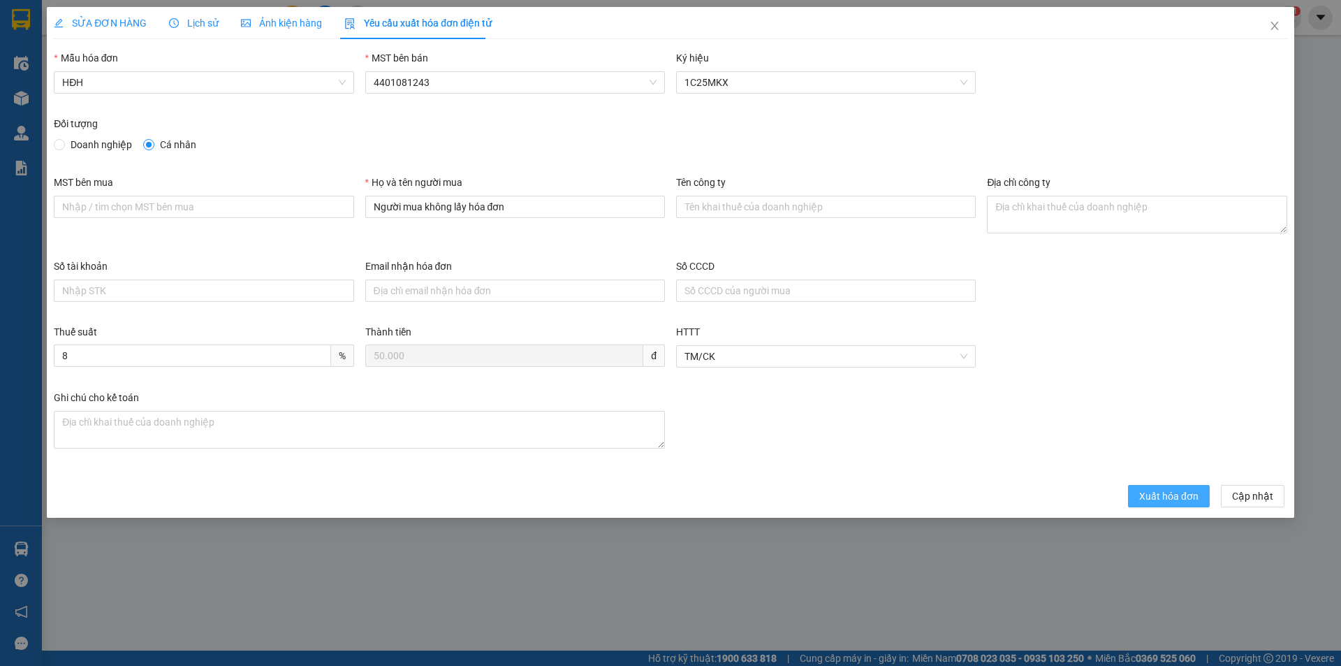
click at [1156, 495] on span "Xuất hóa đơn" at bounding box center [1168, 495] width 59 height 15
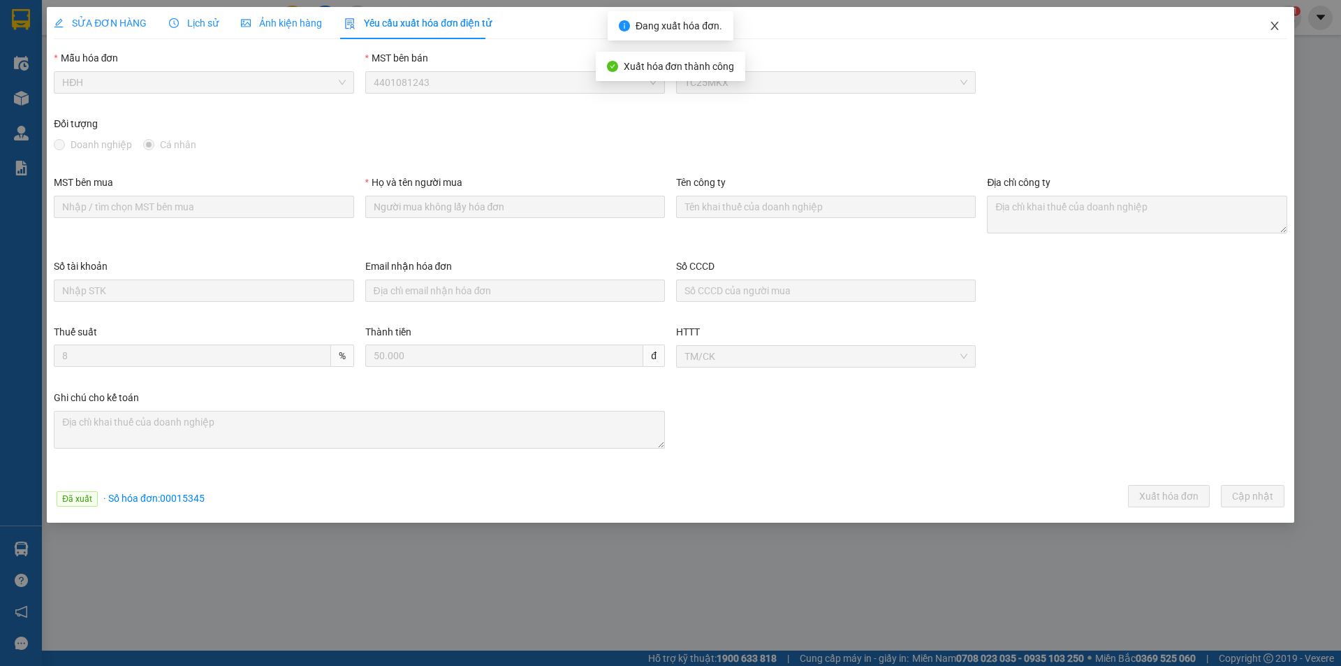
click at [1274, 23] on icon "close" at bounding box center [1274, 25] width 11 height 11
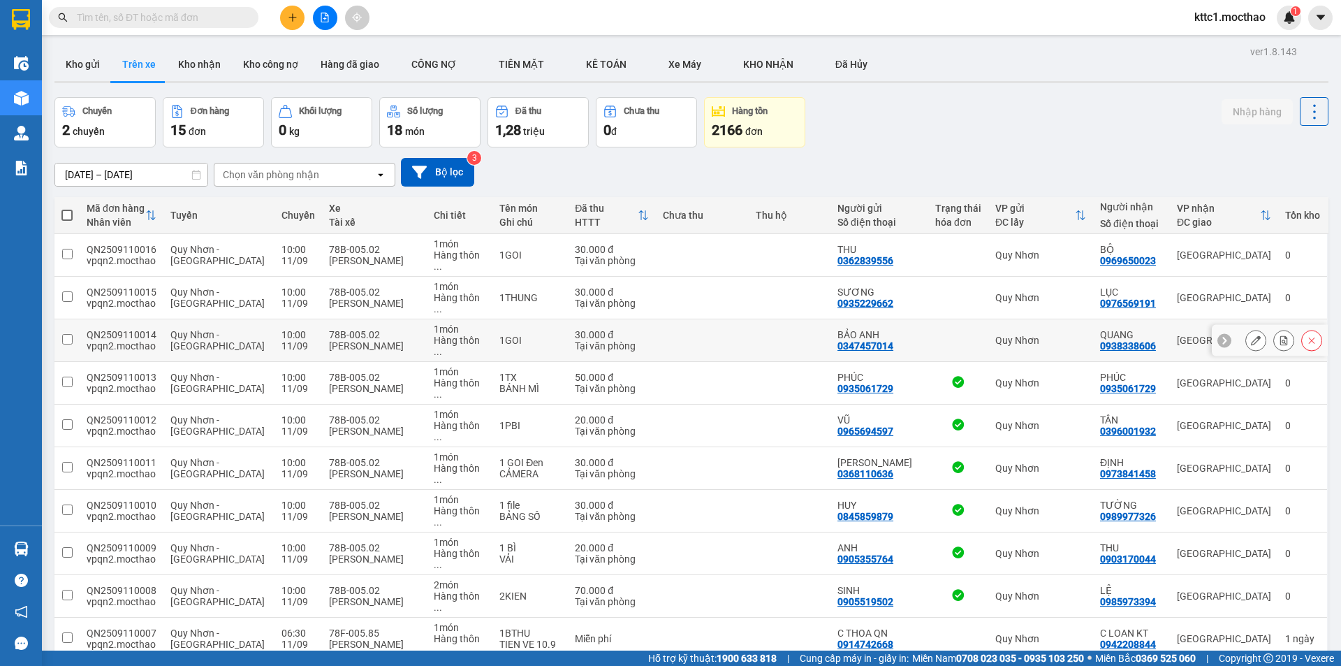
click at [1251, 335] on icon at bounding box center [1256, 340] width 10 height 10
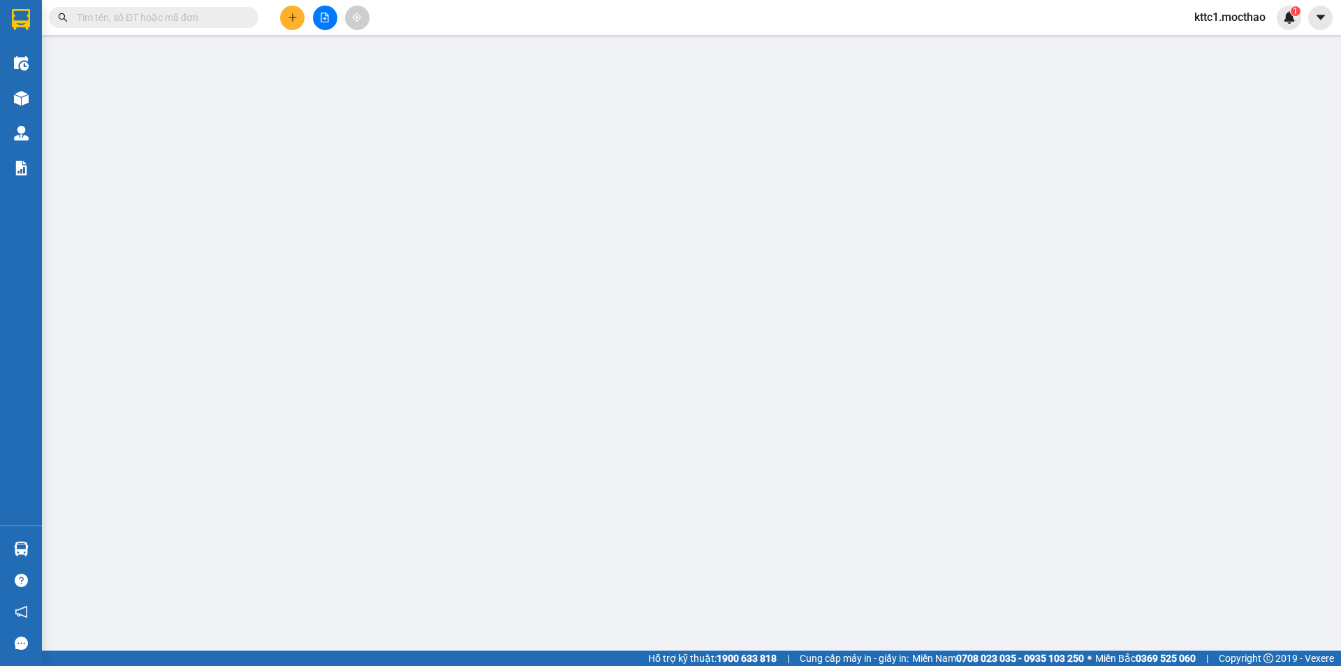
type input "0347457014"
type input "BẢO ANH"
type input "0938338606"
type input "QUANG"
type input "a"
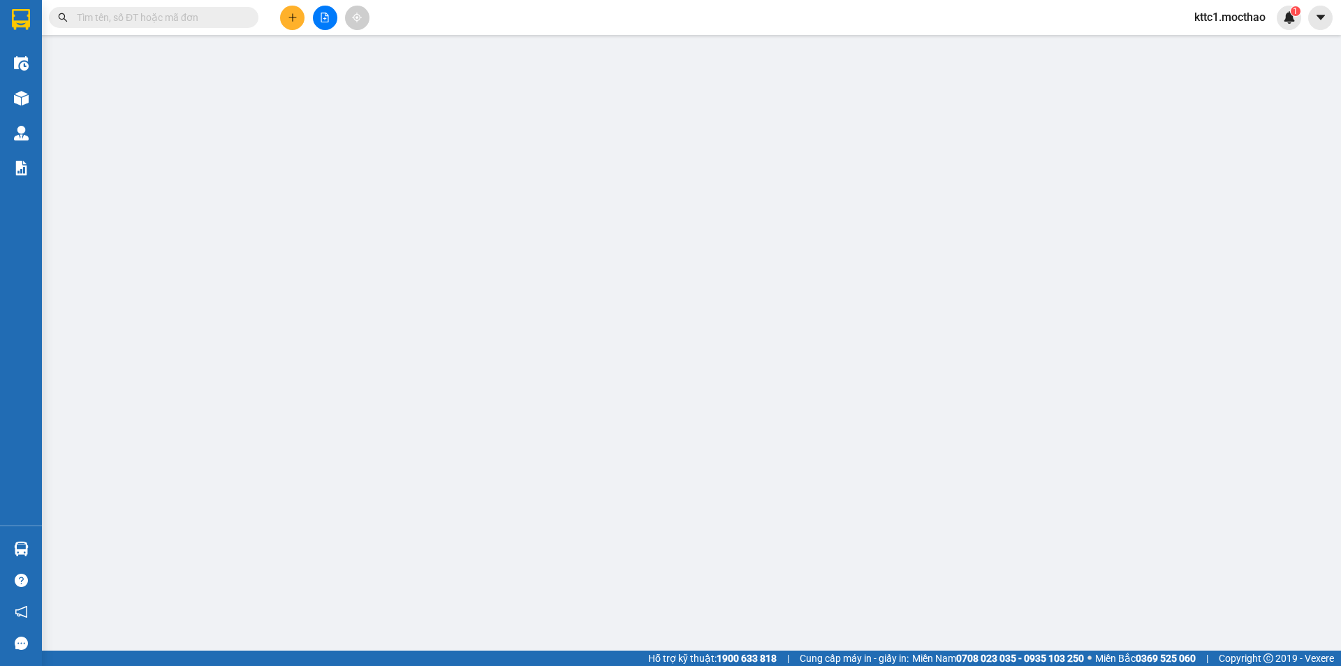
type input "30.000"
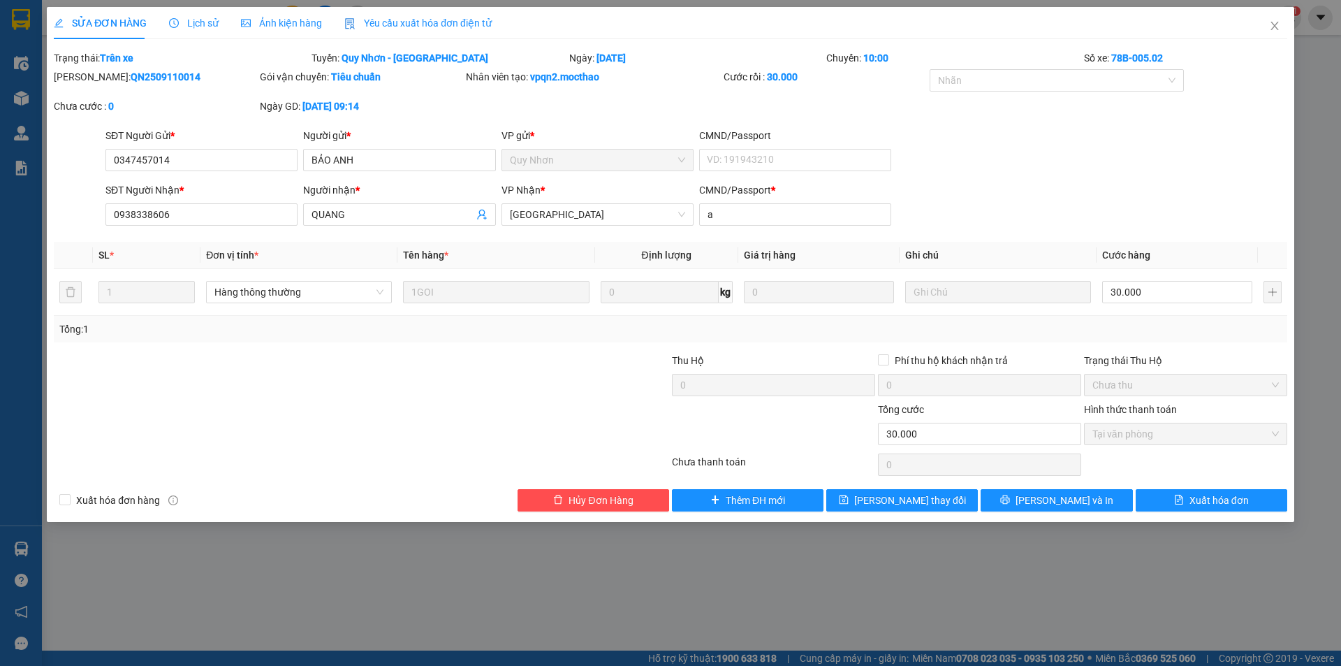
drag, startPoint x: 437, startPoint y: 29, endPoint x: 386, endPoint y: 42, distance: 51.8
click at [436, 29] on div "Yêu cầu xuất hóa đơn điện tử" at bounding box center [417, 22] width 147 height 15
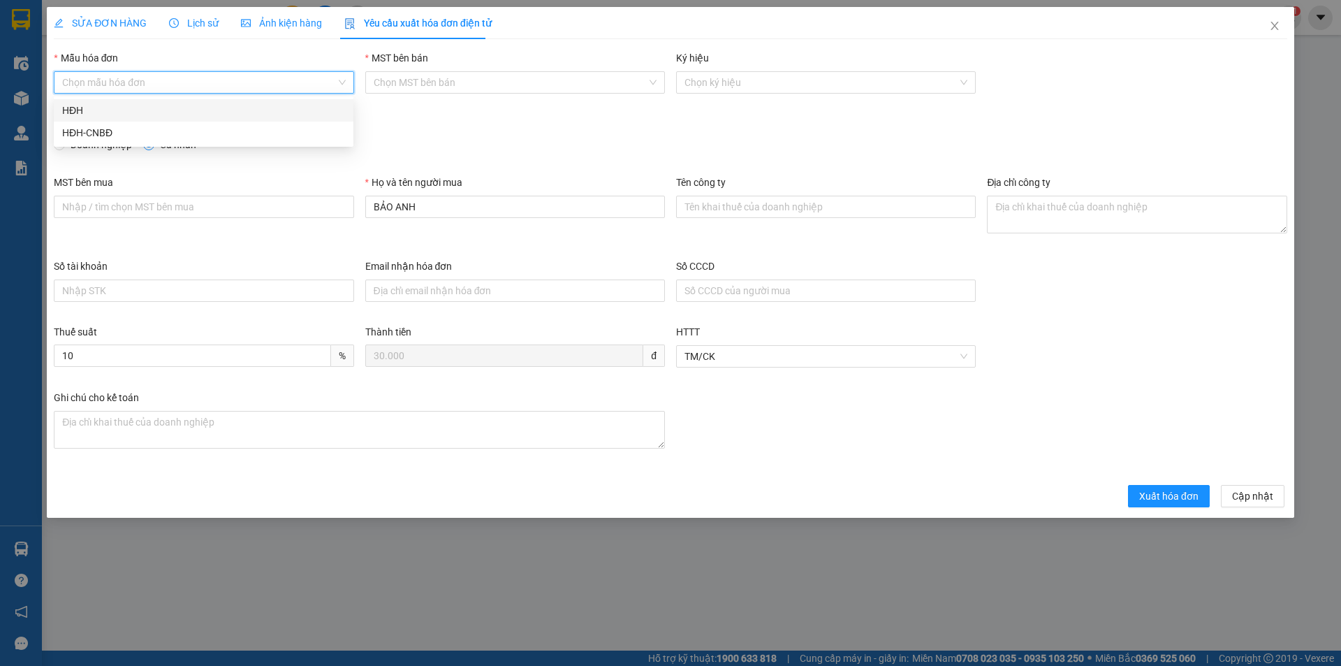
click at [247, 80] on input "Mẫu hóa đơn" at bounding box center [198, 82] width 273 height 21
click at [225, 115] on div "HĐH" at bounding box center [203, 110] width 283 height 15
type input "8"
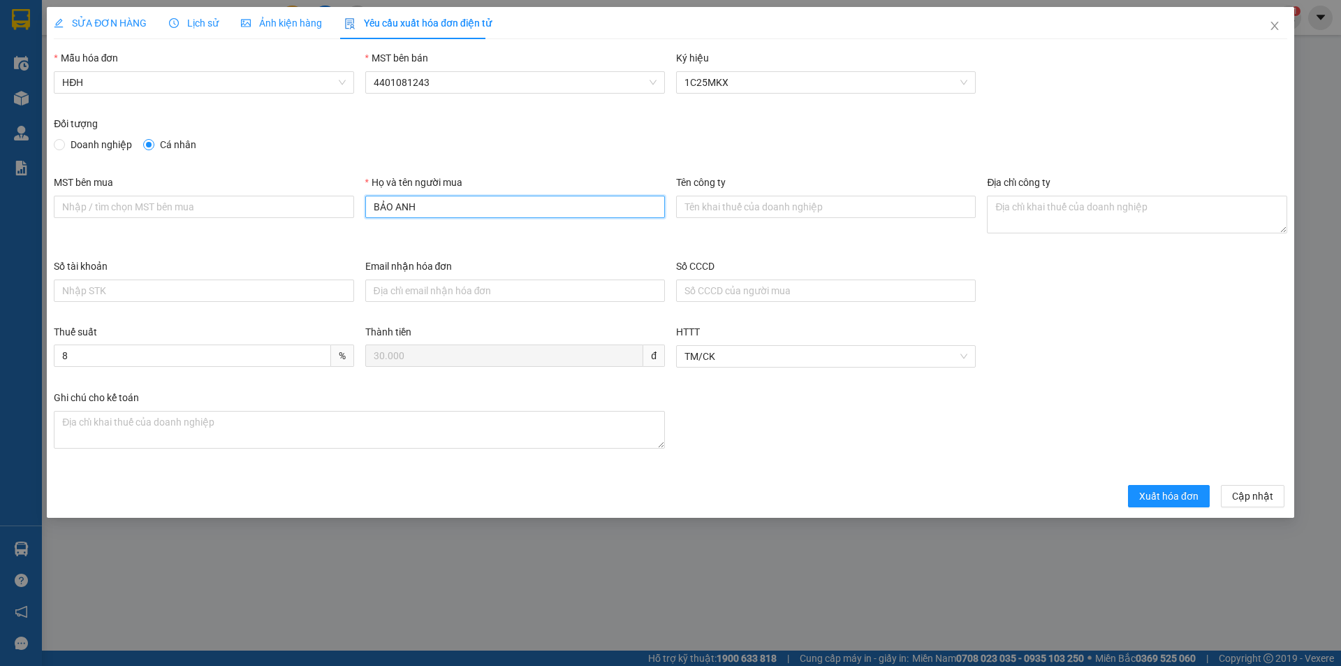
drag, startPoint x: 392, startPoint y: 200, endPoint x: 369, endPoint y: 200, distance: 23.1
click at [370, 200] on input "BẢO ANH" at bounding box center [515, 207] width 300 height 22
type input "Người mua không lấy hóa đơn"
click at [1156, 497] on span "Xuất hóa đơn" at bounding box center [1168, 495] width 59 height 15
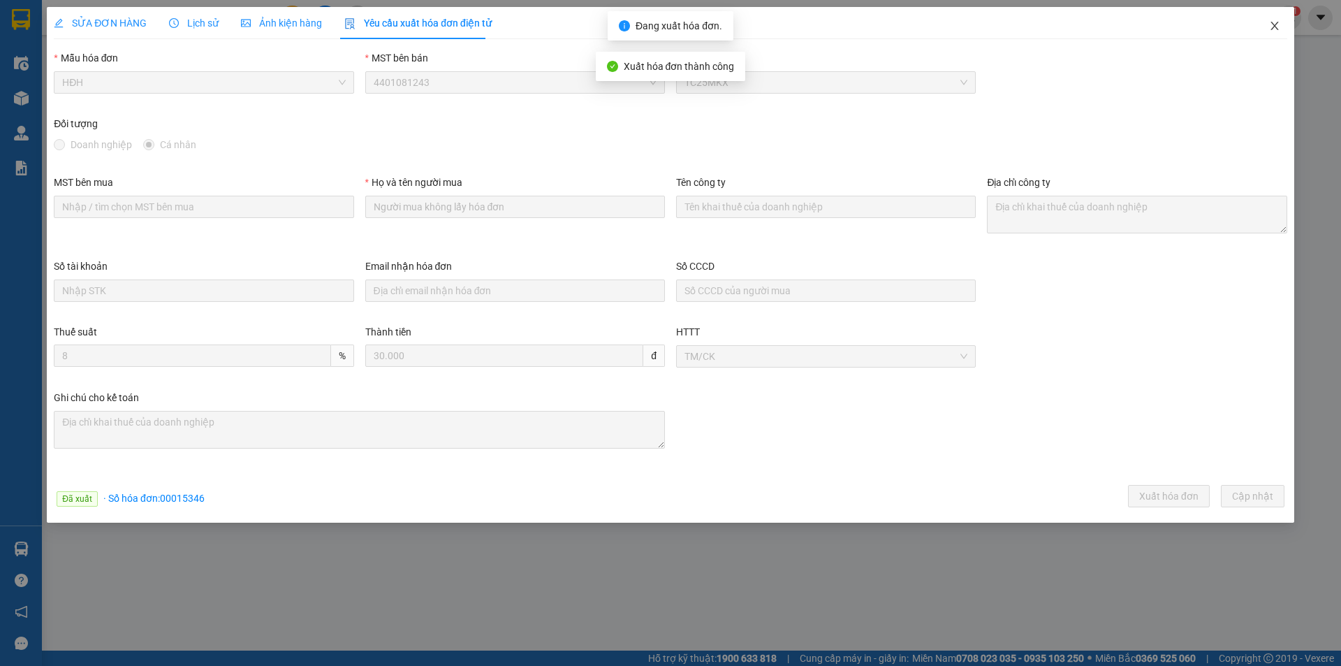
click at [1274, 23] on icon "close" at bounding box center [1274, 25] width 11 height 11
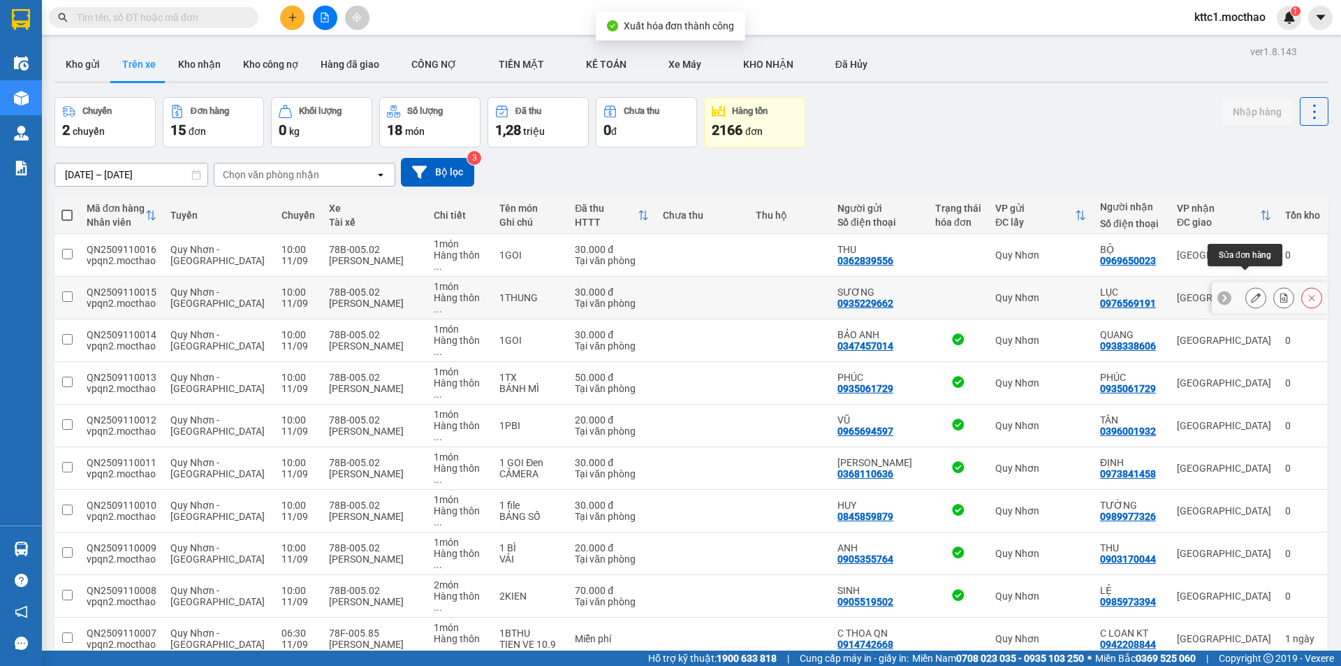
click at [1246, 286] on button at bounding box center [1256, 298] width 20 height 24
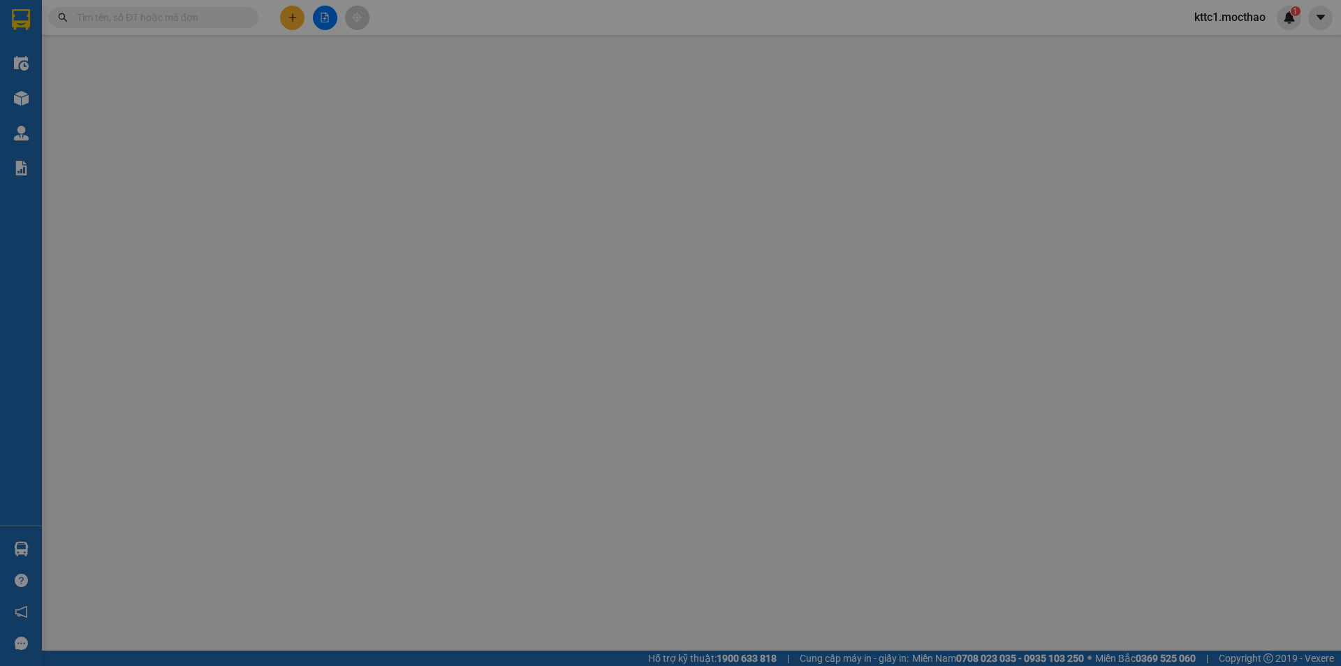
type input "0935229662"
type input "SƯƠNG"
type input "0976569191"
type input "LỤC"
type input "MJ"
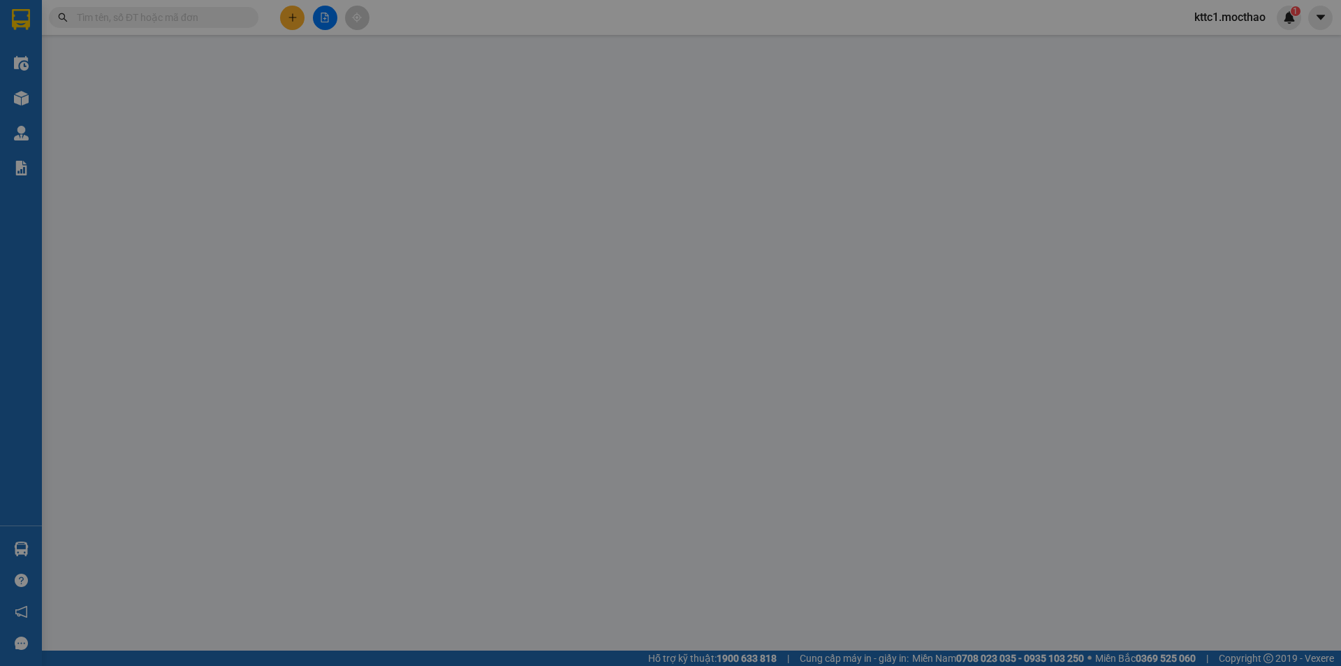
type input "30.000"
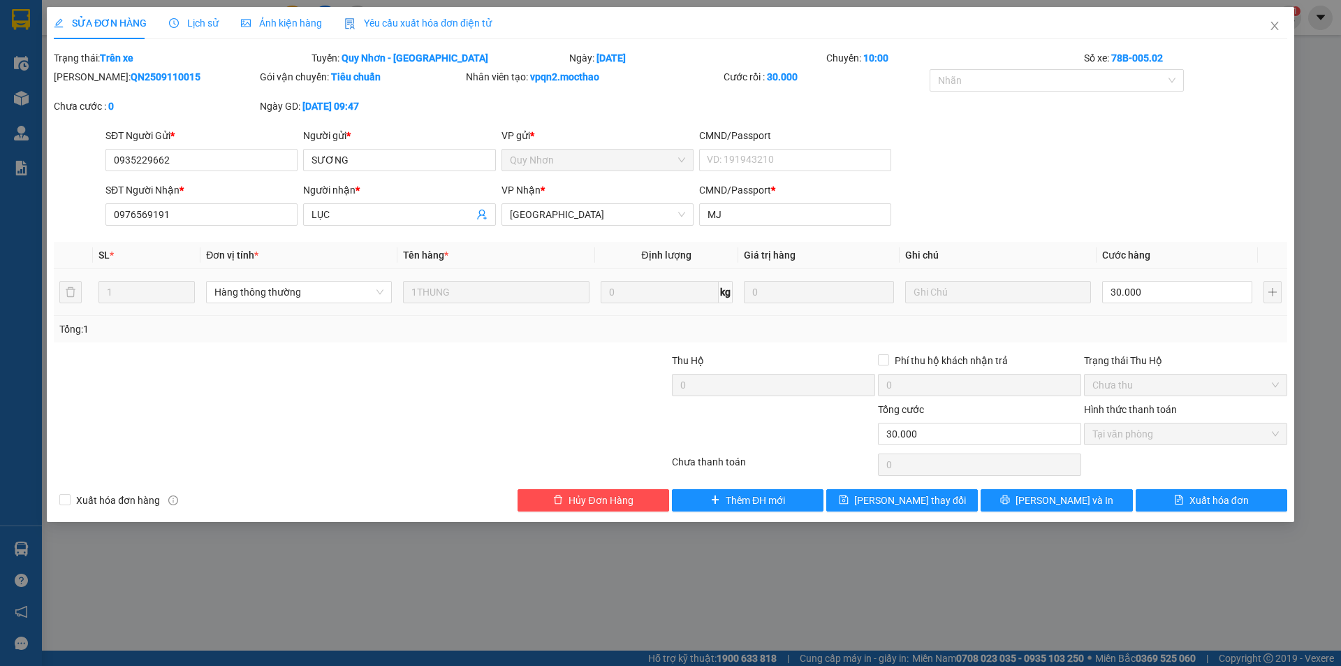
click at [402, 17] on span "Yêu cầu xuất hóa đơn điện tử" at bounding box center [417, 22] width 147 height 11
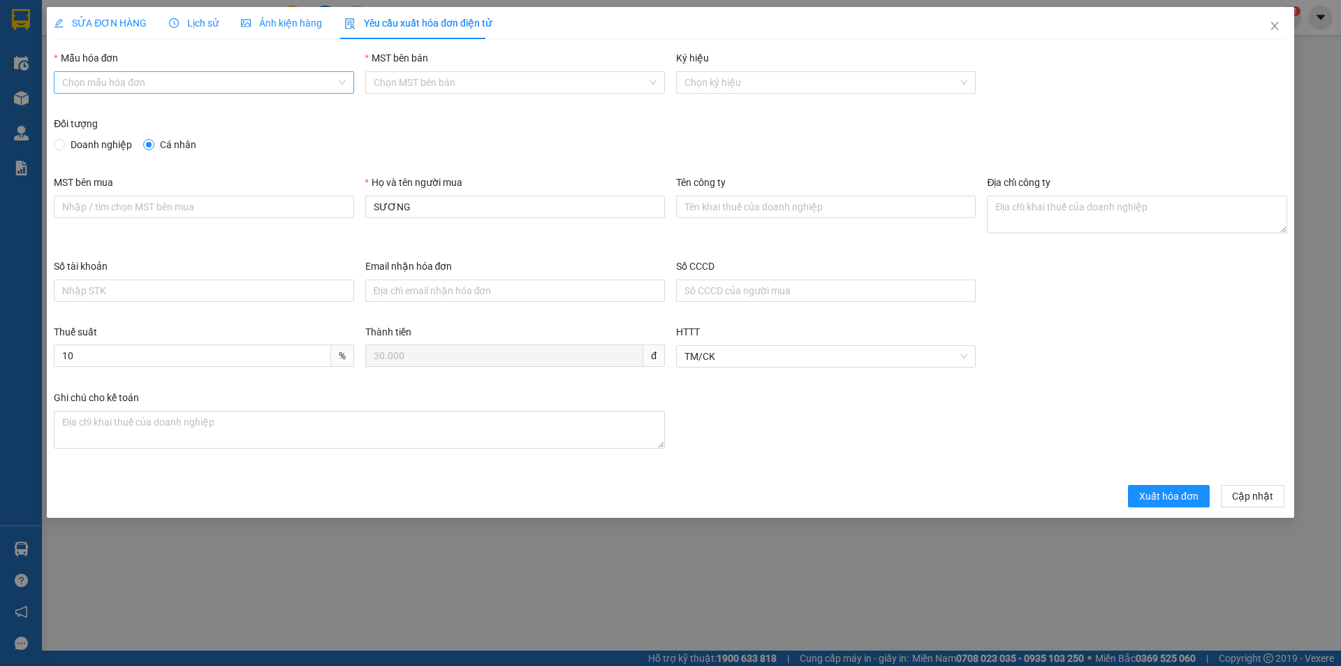
click at [191, 78] on input "Mẫu hóa đơn" at bounding box center [198, 82] width 273 height 21
click at [175, 108] on div "HĐH" at bounding box center [203, 110] width 283 height 15
type input "8"
drag, startPoint x: 415, startPoint y: 203, endPoint x: 355, endPoint y: 199, distance: 60.2
click at [355, 199] on div "MST bên mua Họ và tên người mua SƯƠNG Tên công ty Địa chỉ công ty" at bounding box center [670, 217] width 1245 height 84
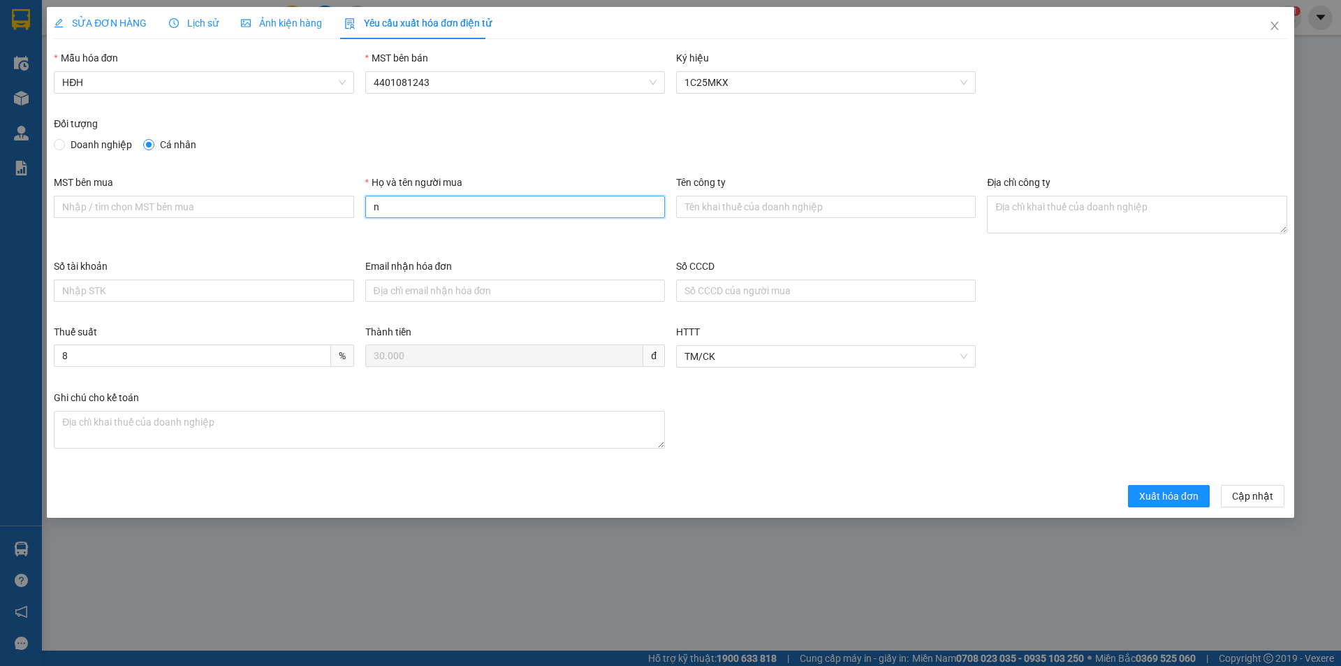
type input "Người mua không lấy hóa đơn"
click at [1176, 492] on span "Xuất hóa đơn" at bounding box center [1168, 495] width 59 height 15
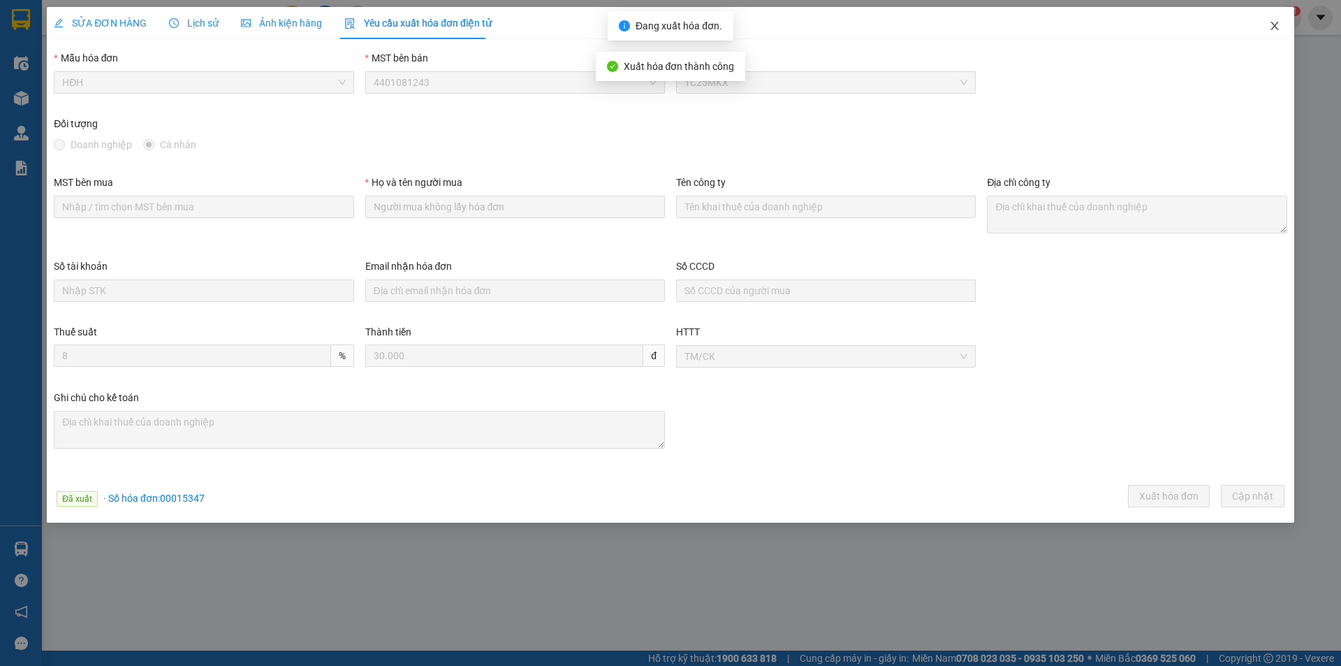
click at [1278, 24] on icon "close" at bounding box center [1274, 25] width 11 height 11
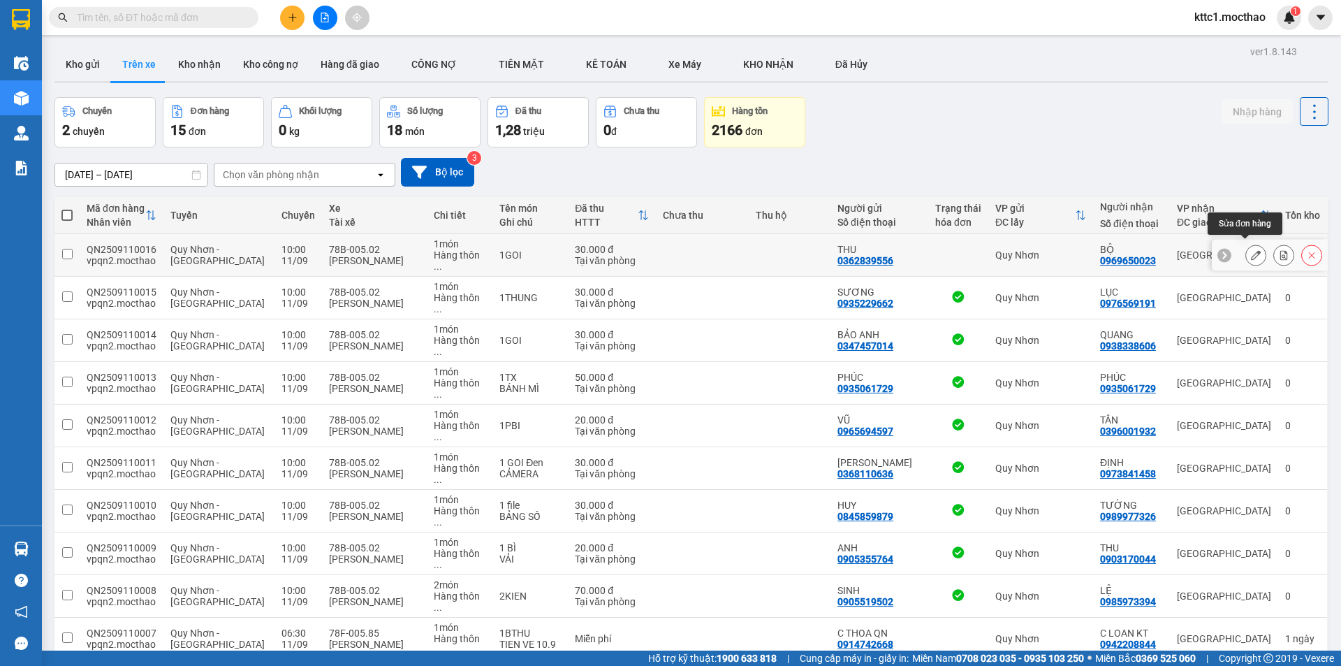
click at [1251, 250] on icon at bounding box center [1256, 255] width 10 height 10
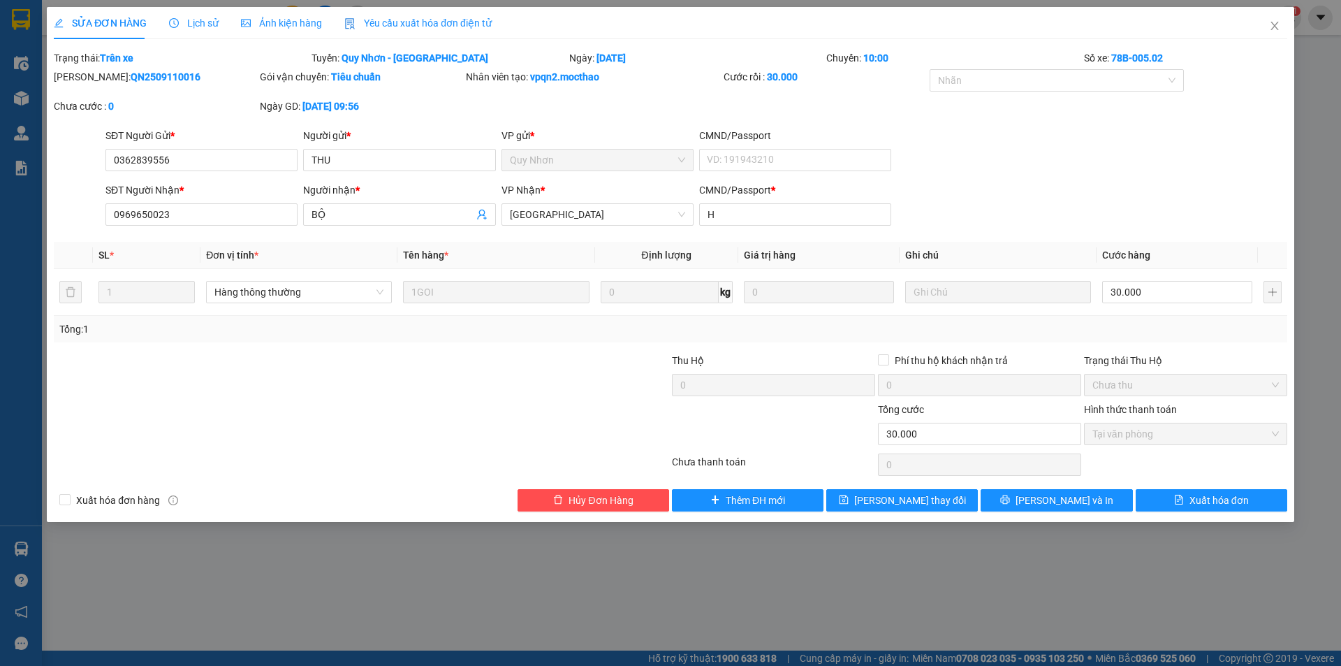
click at [372, 21] on span "Yêu cầu xuất hóa đơn điện tử" at bounding box center [417, 22] width 147 height 11
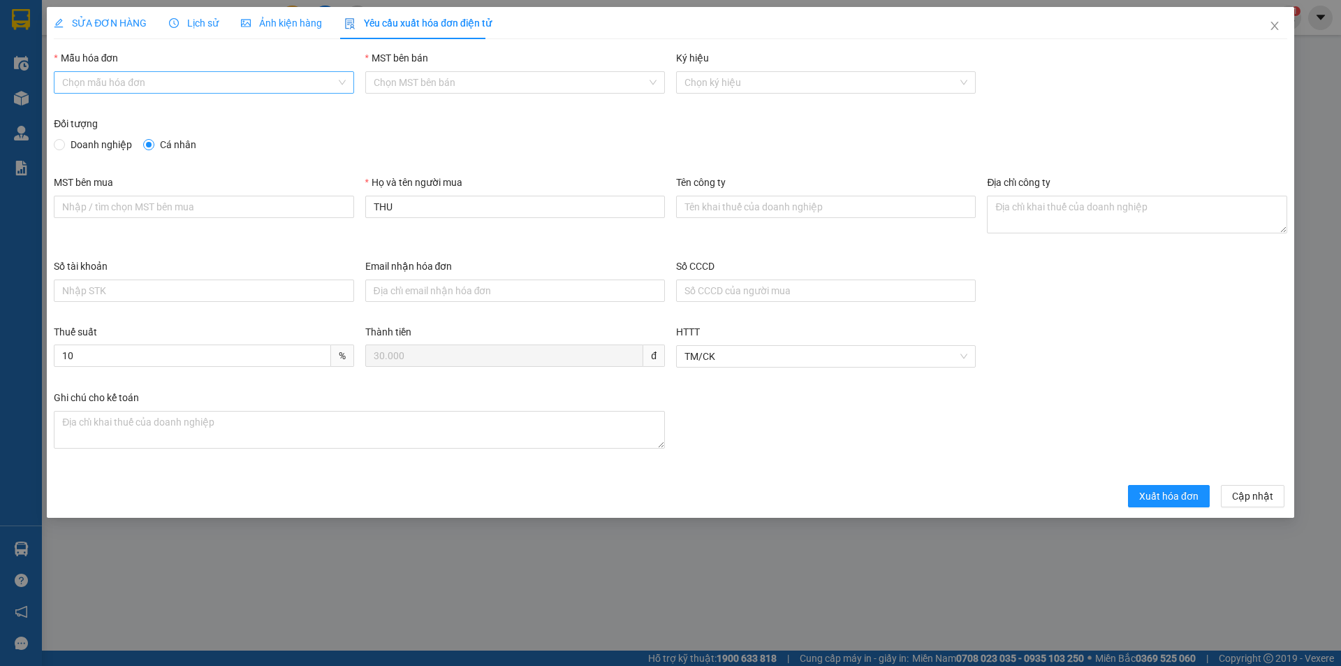
click at [233, 88] on input "Mẫu hóa đơn" at bounding box center [198, 82] width 273 height 21
click at [212, 113] on div "HĐH" at bounding box center [203, 110] width 283 height 15
type input "8"
drag, startPoint x: 402, startPoint y: 207, endPoint x: 354, endPoint y: 205, distance: 48.3
click at [354, 205] on div "MST bên mua Họ và tên người mua THU Tên công ty Địa chỉ công ty" at bounding box center [670, 217] width 1245 height 84
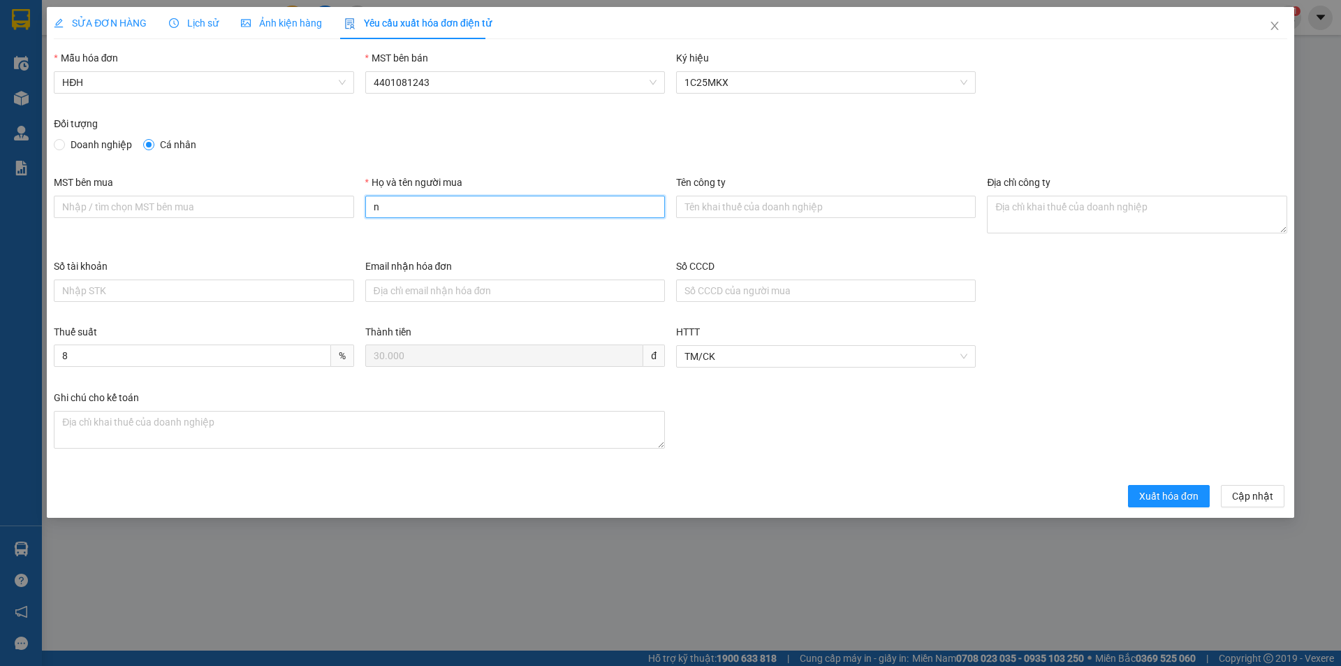
type input "Người mua không lấy hóa đơn"
click at [1190, 509] on div "SỬA ĐƠN HÀNG Lịch sử Ảnh kiện hàng Yêu cầu xuất hóa đơn điện tử Total Paid Fee …" at bounding box center [671, 262] width 1248 height 511
click at [1182, 495] on span "Xuất hóa đơn" at bounding box center [1168, 495] width 59 height 15
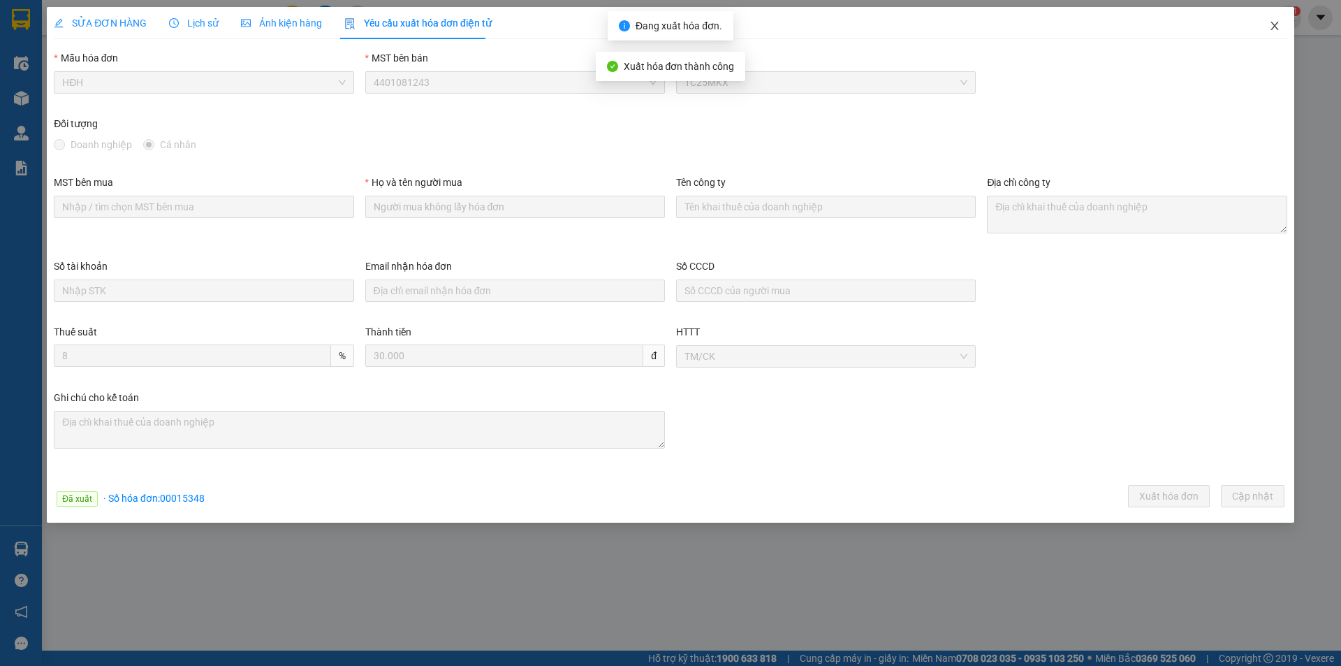
click at [1276, 21] on icon "close" at bounding box center [1274, 25] width 11 height 11
